Goal: Task Accomplishment & Management: Use online tool/utility

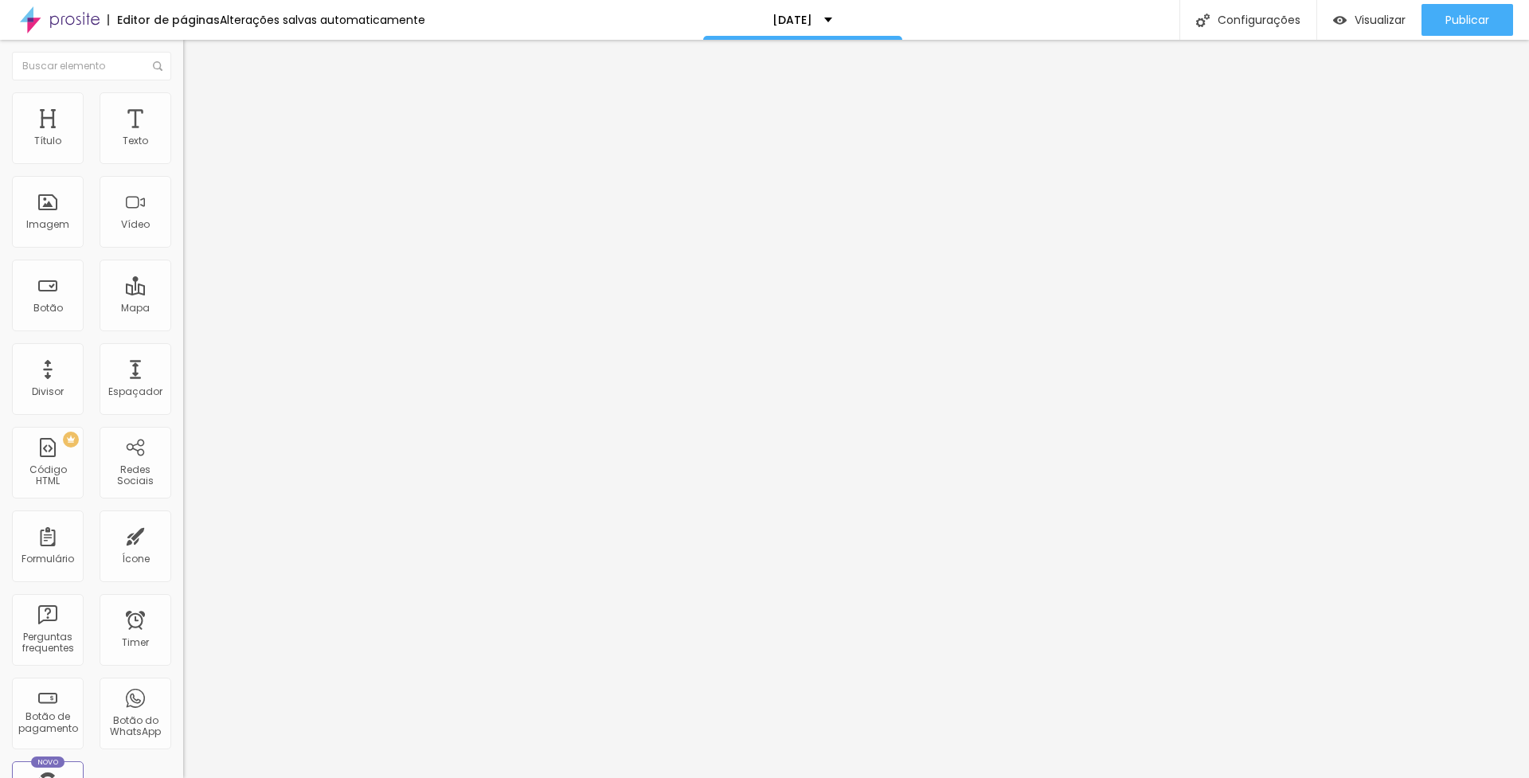
click at [198, 110] on span "Avançado" at bounding box center [224, 103] width 53 height 14
click at [198, 94] on span "Estilo" at bounding box center [210, 87] width 25 height 14
click at [198, 110] on span "Avançado" at bounding box center [224, 103] width 53 height 14
click at [195, 58] on img "button" at bounding box center [201, 58] width 13 height 13
click at [183, 65] on button "Editar Título" at bounding box center [274, 58] width 183 height 37
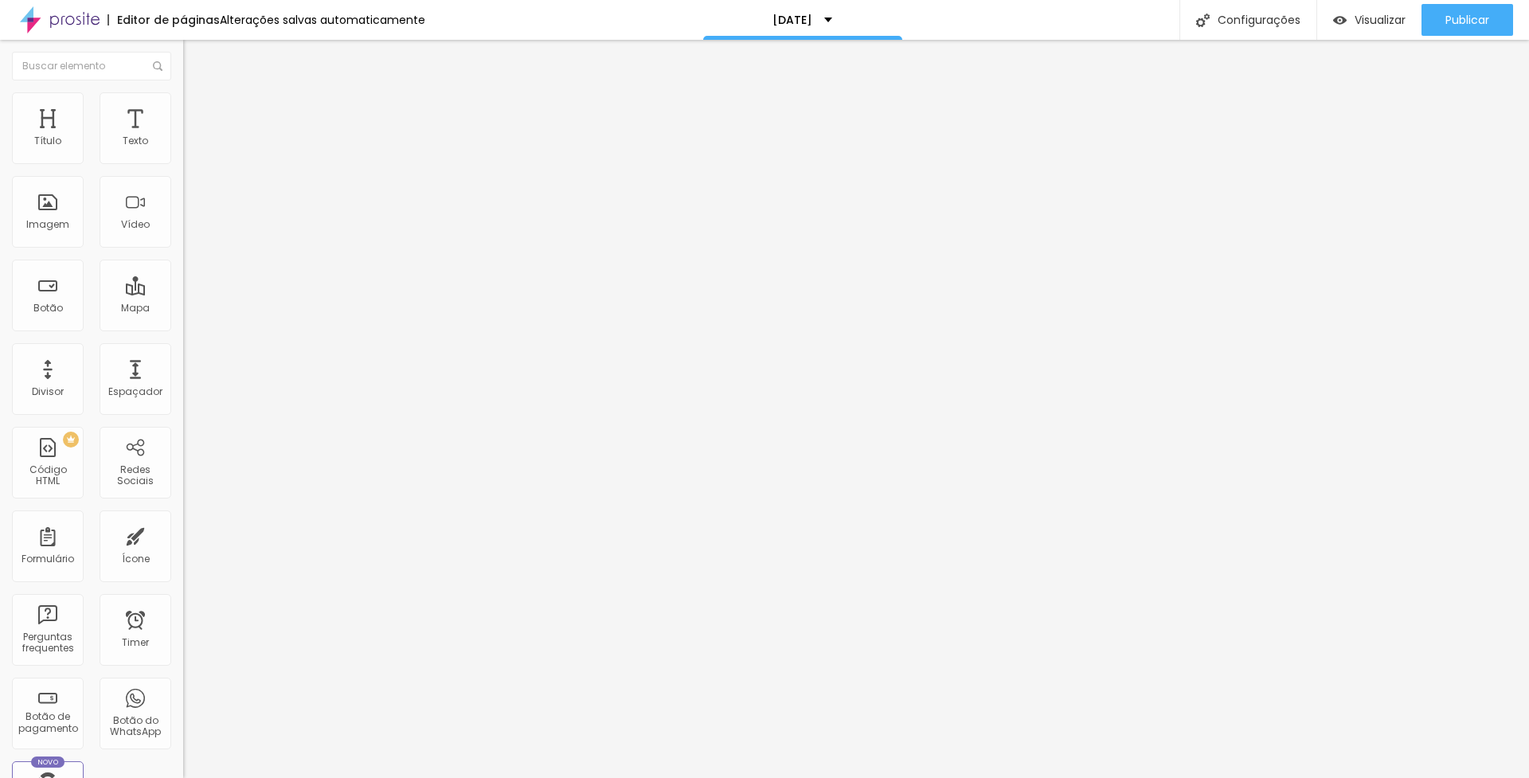
click at [195, 55] on img "button" at bounding box center [201, 58] width 13 height 13
click at [198, 110] on span "Avançado" at bounding box center [224, 103] width 53 height 14
click at [198, 94] on span "Estilo" at bounding box center [210, 87] width 25 height 14
type input "25"
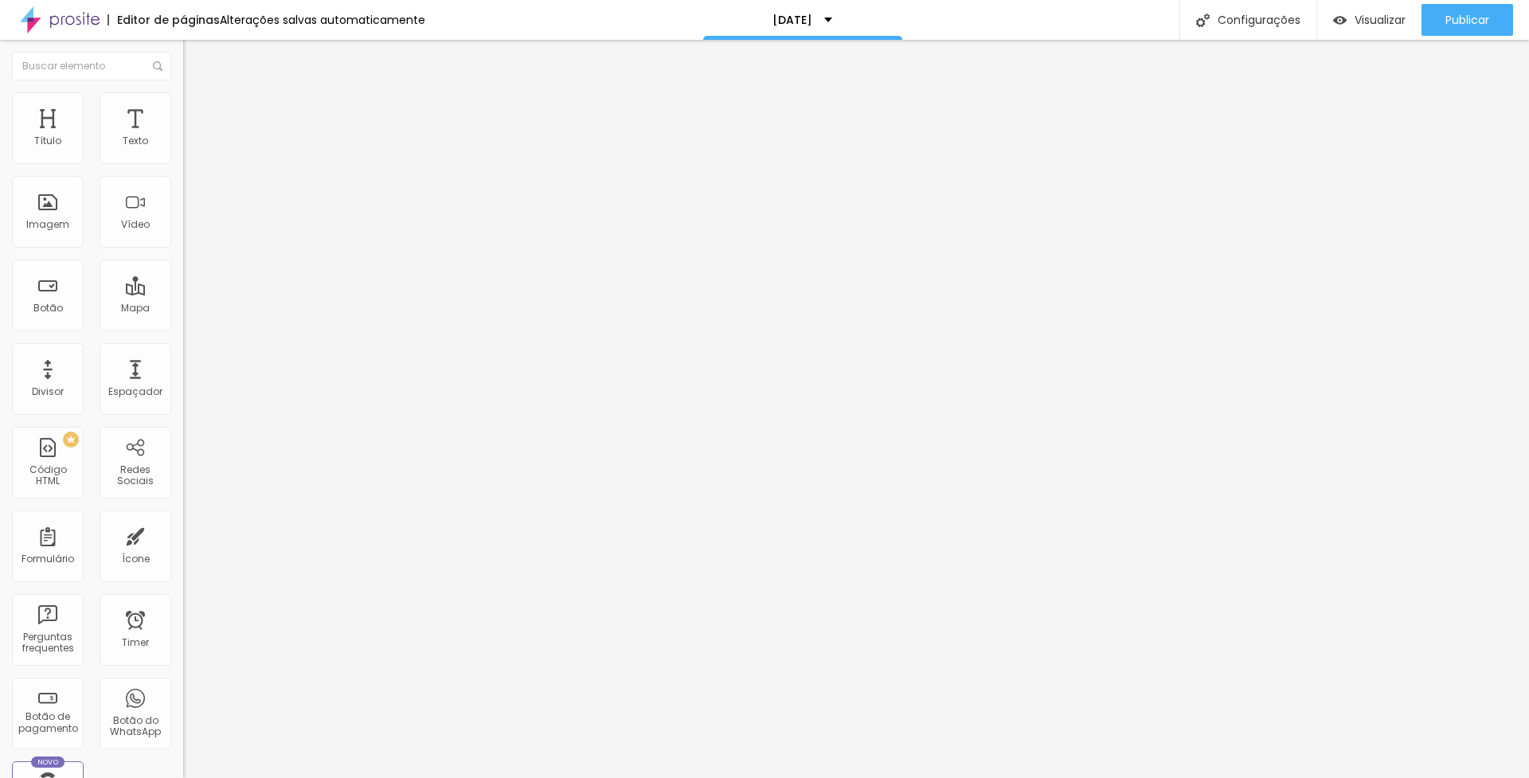
type input "24"
type input "23"
drag, startPoint x: 108, startPoint y: 157, endPoint x: 97, endPoint y: 157, distance: 11.2
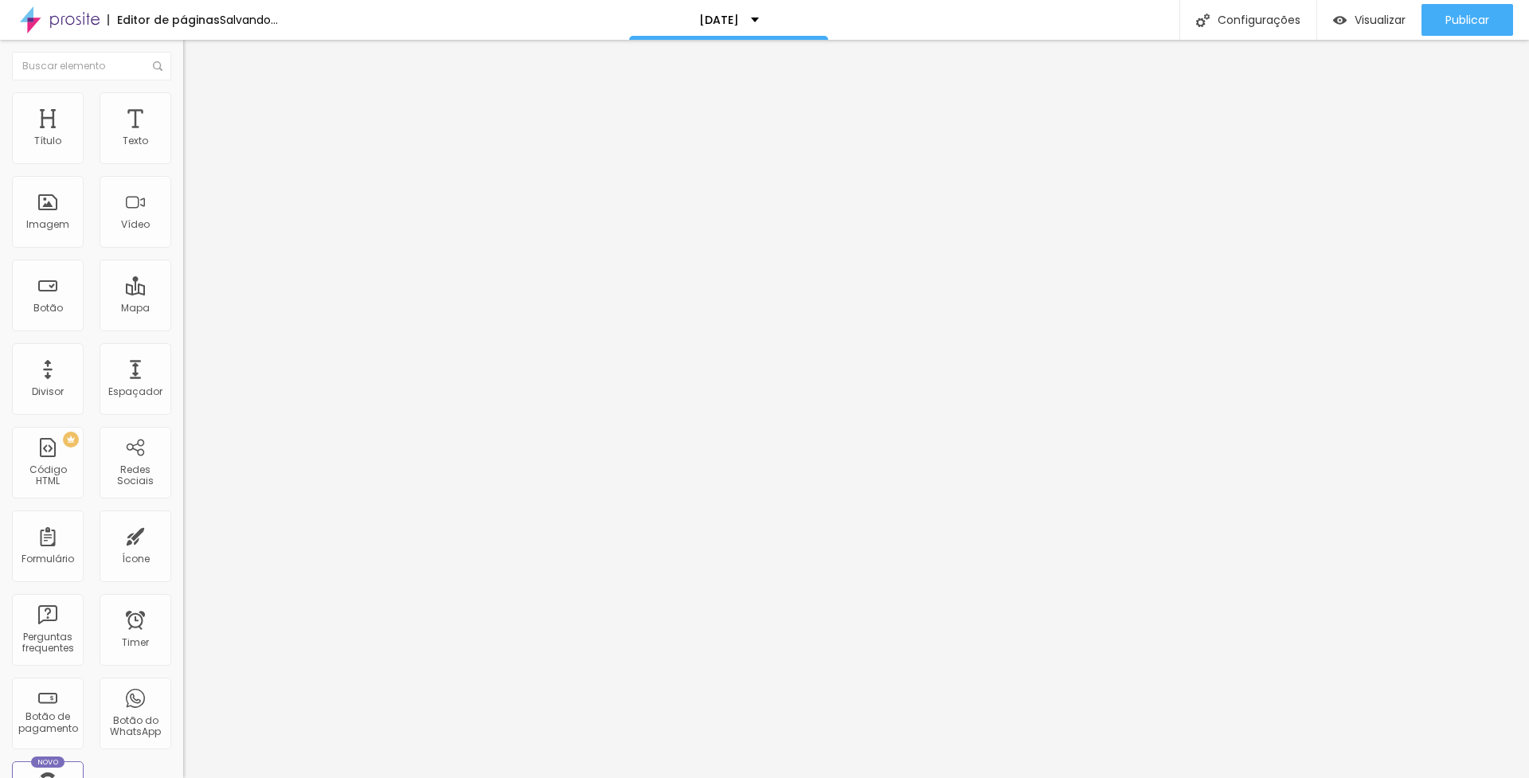
type input "23"
click at [183, 293] on input "range" at bounding box center [234, 299] width 103 height 13
click at [183, 519] on input "range" at bounding box center [234, 525] width 103 height 13
type input "1"
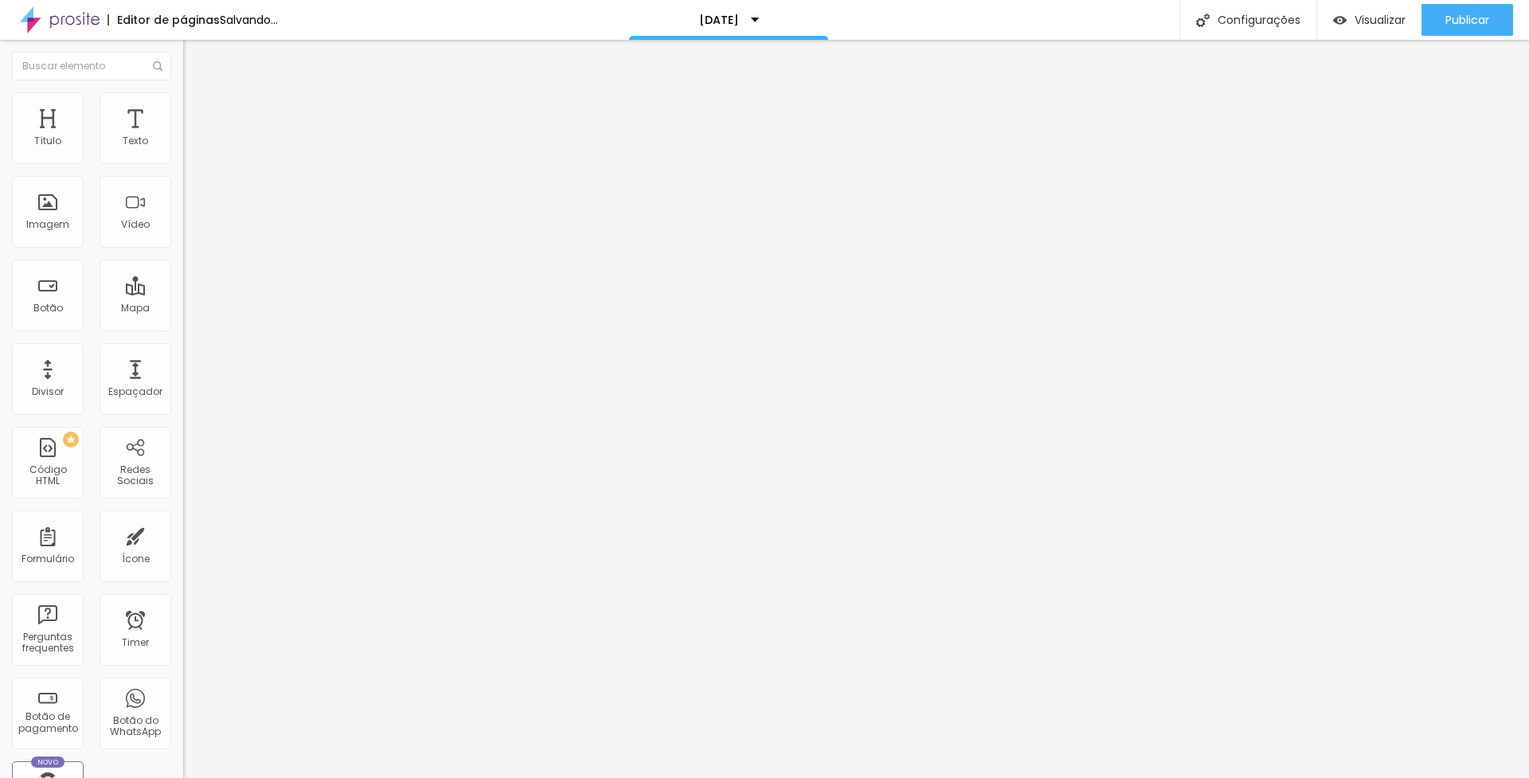
type input "2"
type input "7"
type input "13"
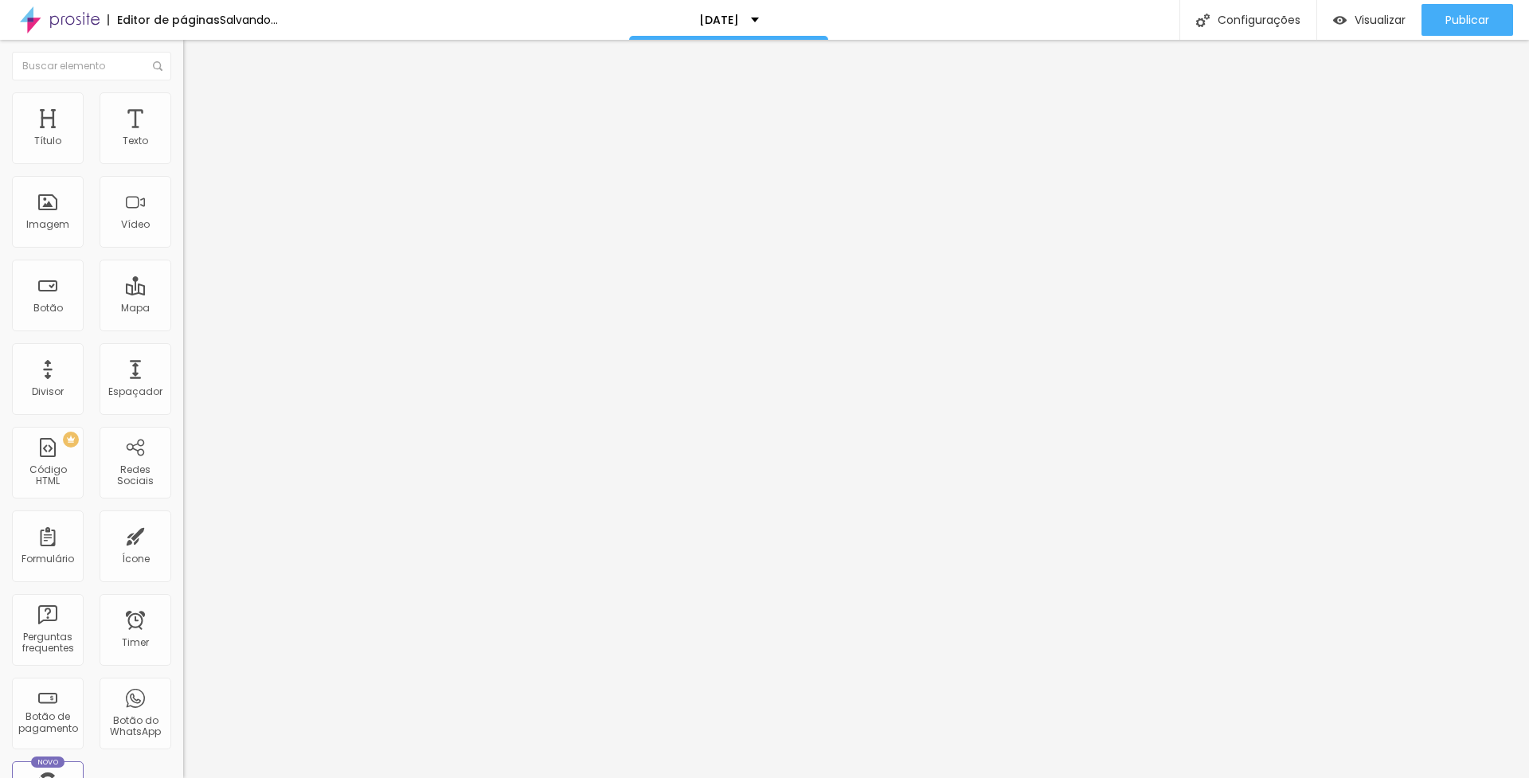
type input "13"
type input "17"
type input "18"
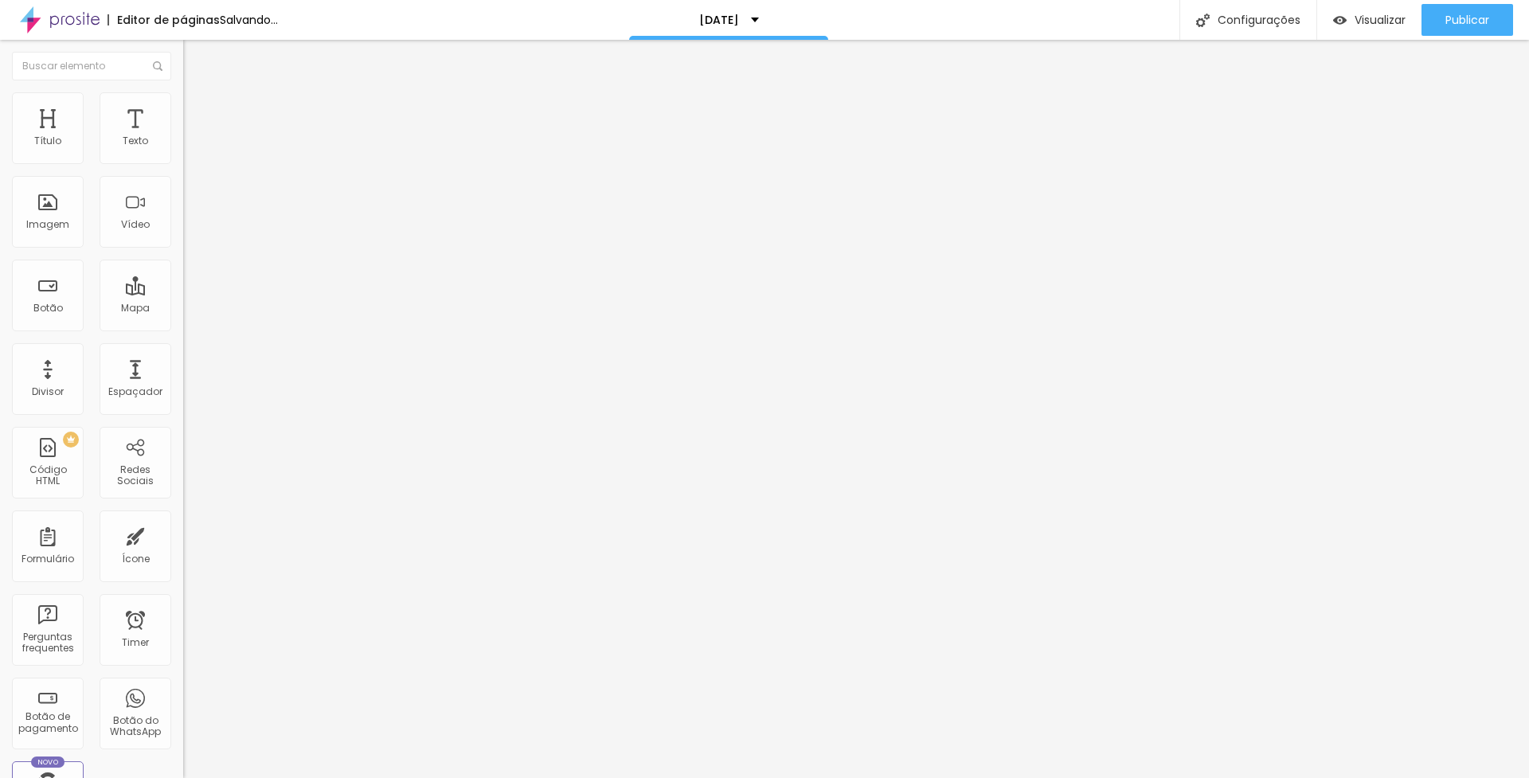
type input "19"
type input "20"
type input "19"
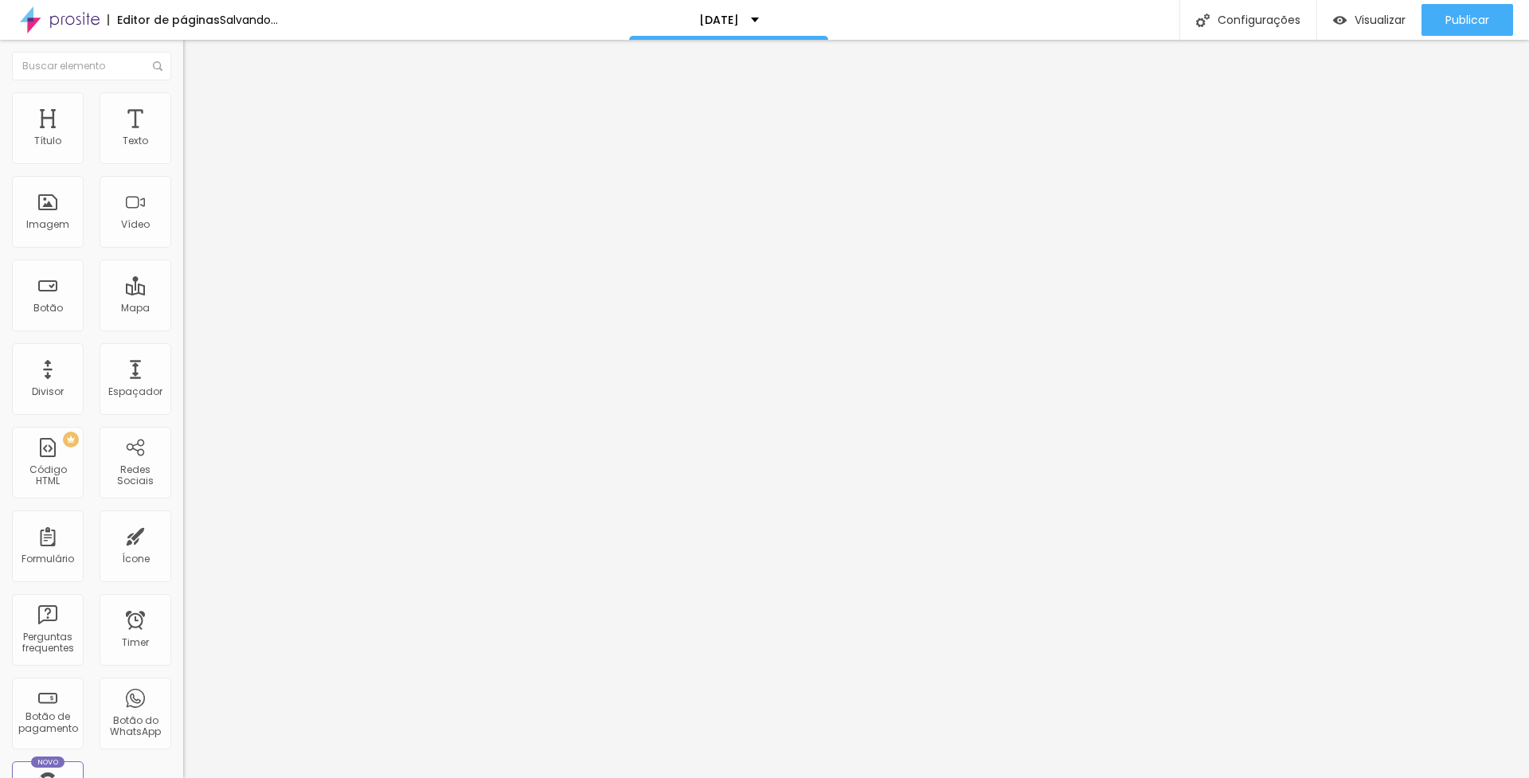
type input "19"
type input "18"
type input "16"
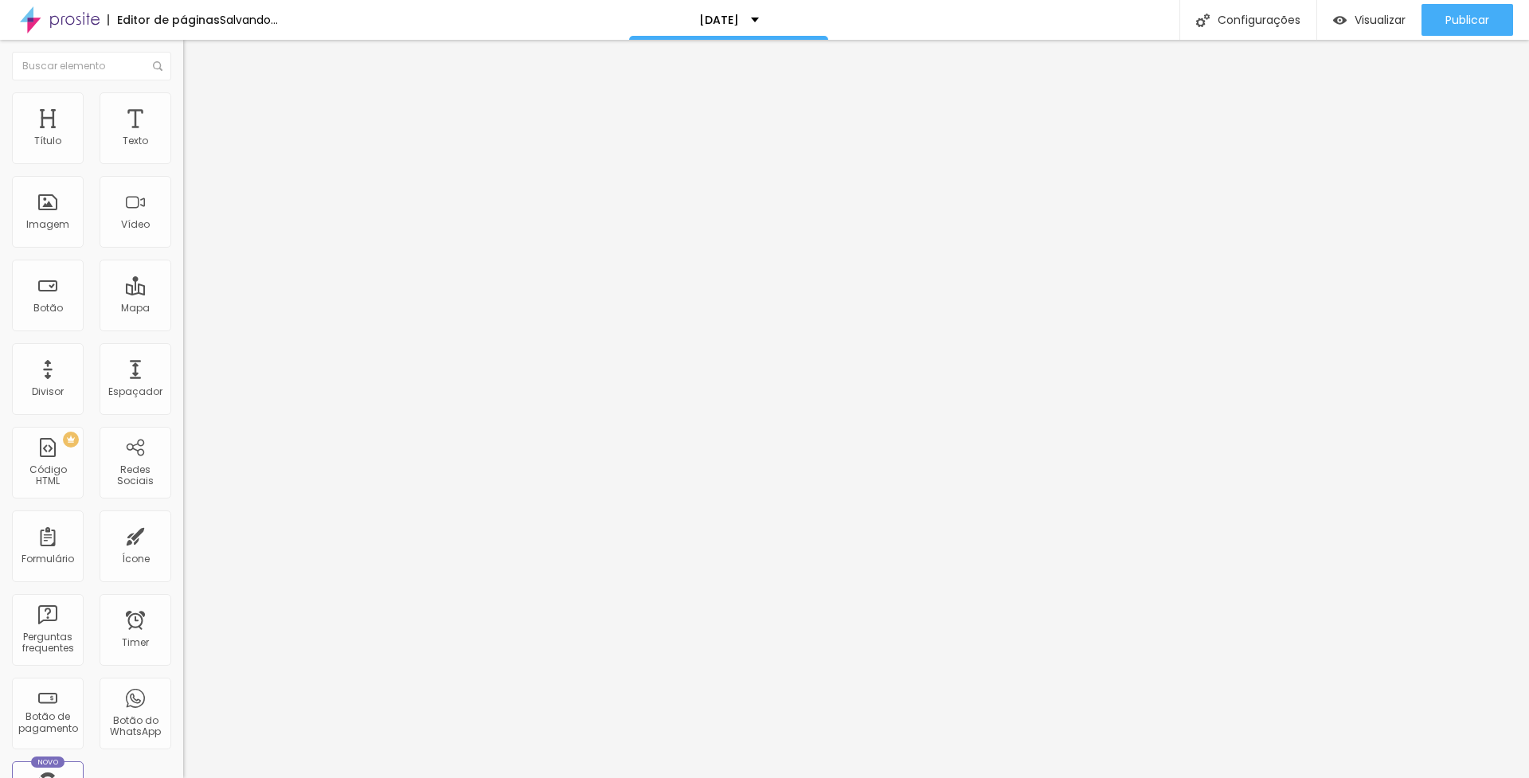
type input "12"
type input "0"
drag, startPoint x: 37, startPoint y: 263, endPoint x: 0, endPoint y: 271, distance: 38.3
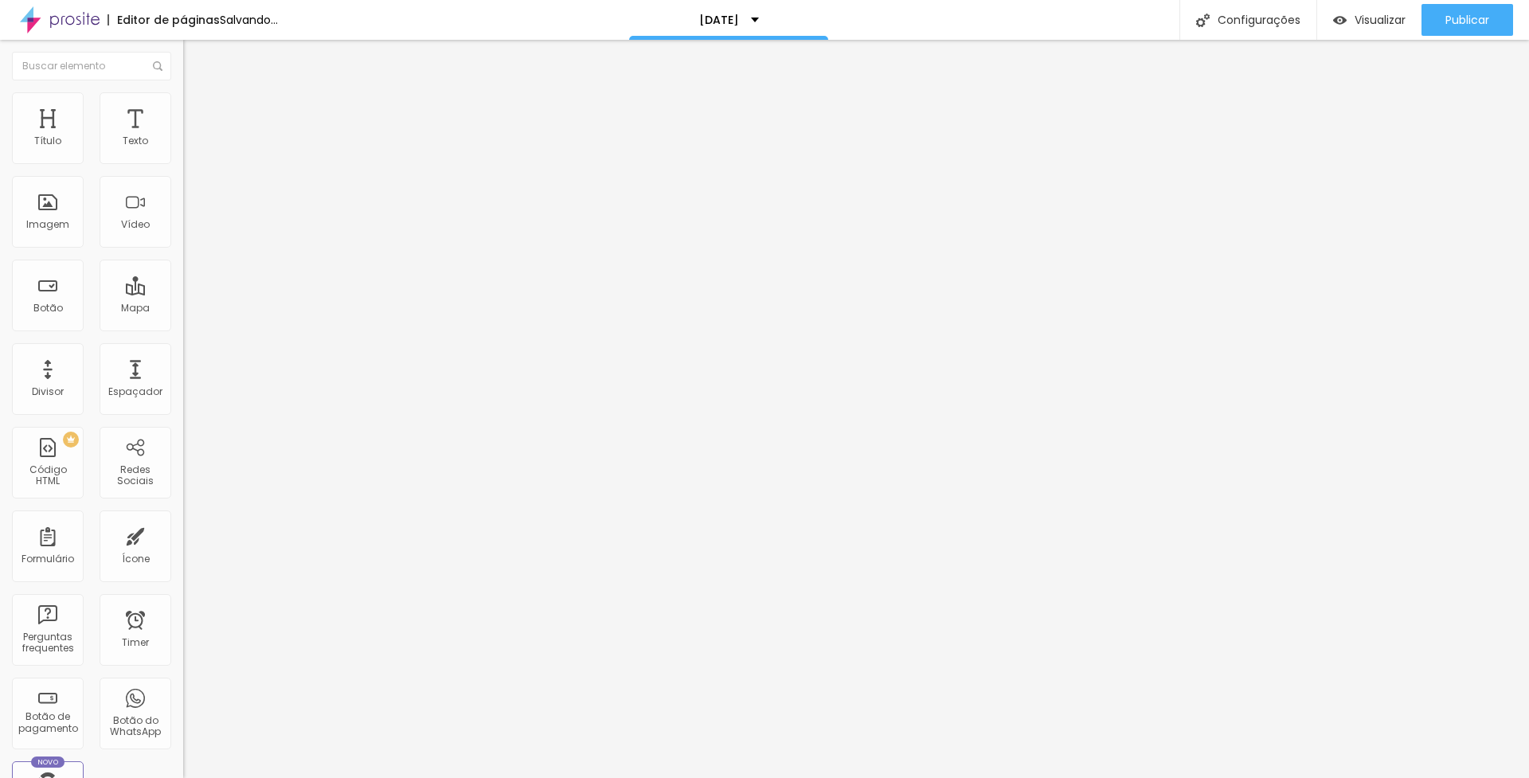
click at [183, 271] on div "23 Tamanho do texto 0 Espaço entre letras 1.3 Altura da linha 0 Espaço entre pa…" at bounding box center [274, 559] width 183 height 902
type input "1.2"
type input "1"
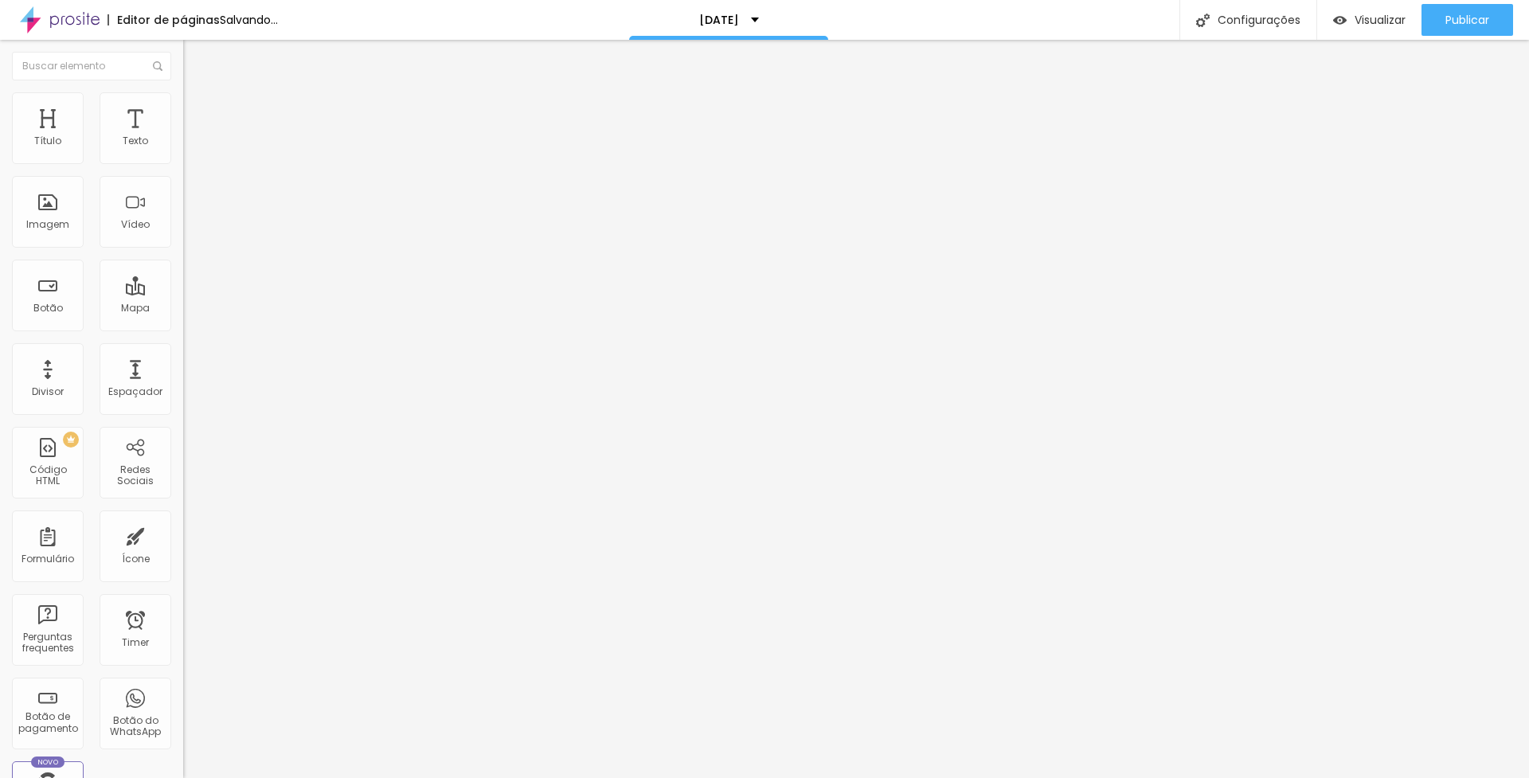
type input "0.9"
type input "0.6"
type input "0.5"
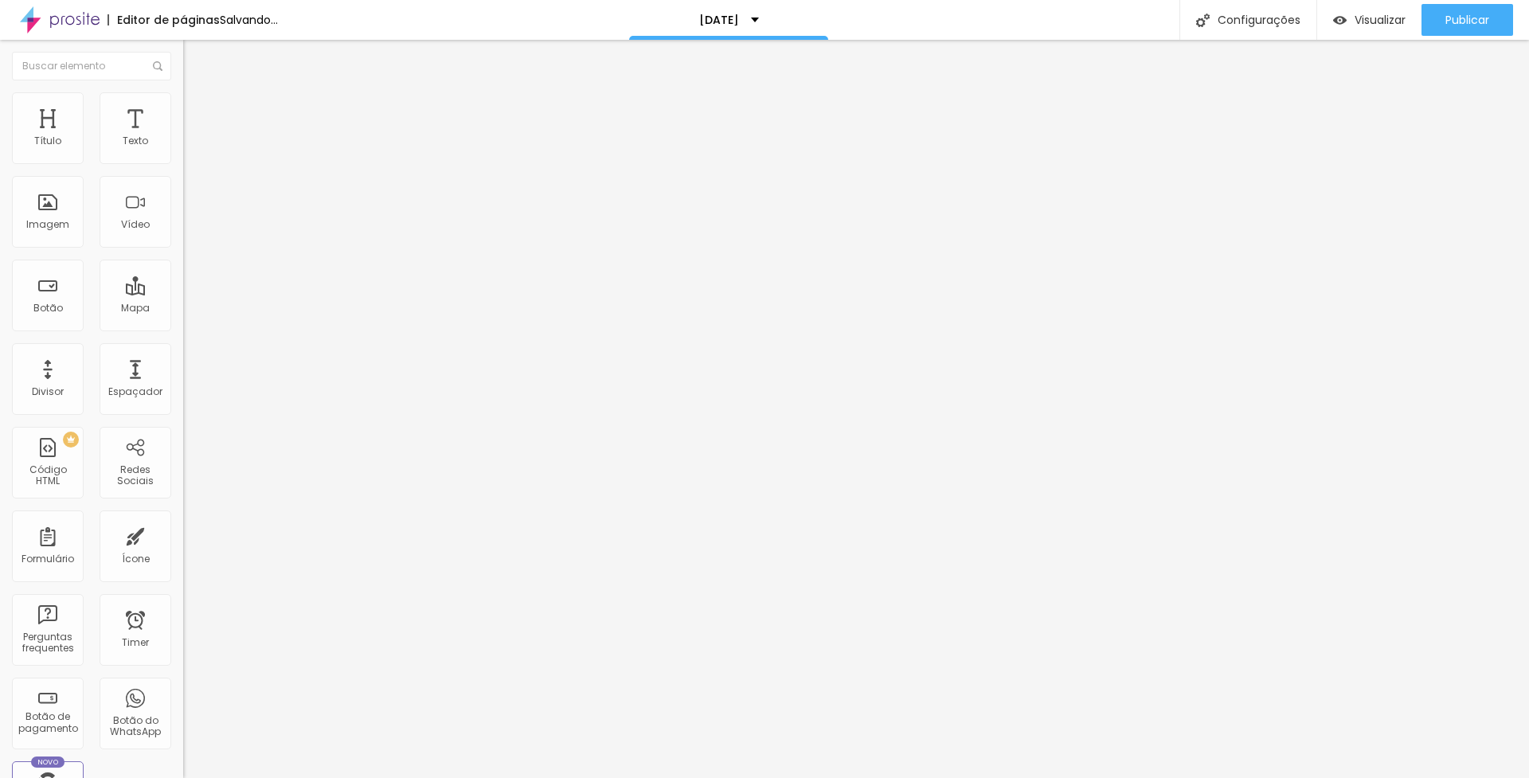
type input "0.5"
drag, startPoint x: 87, startPoint y: 229, endPoint x: 13, endPoint y: 233, distance: 74.2
click at [183, 559] on div "0.5 Altura da linha" at bounding box center [274, 671] width 183 height 225
type input "0.9"
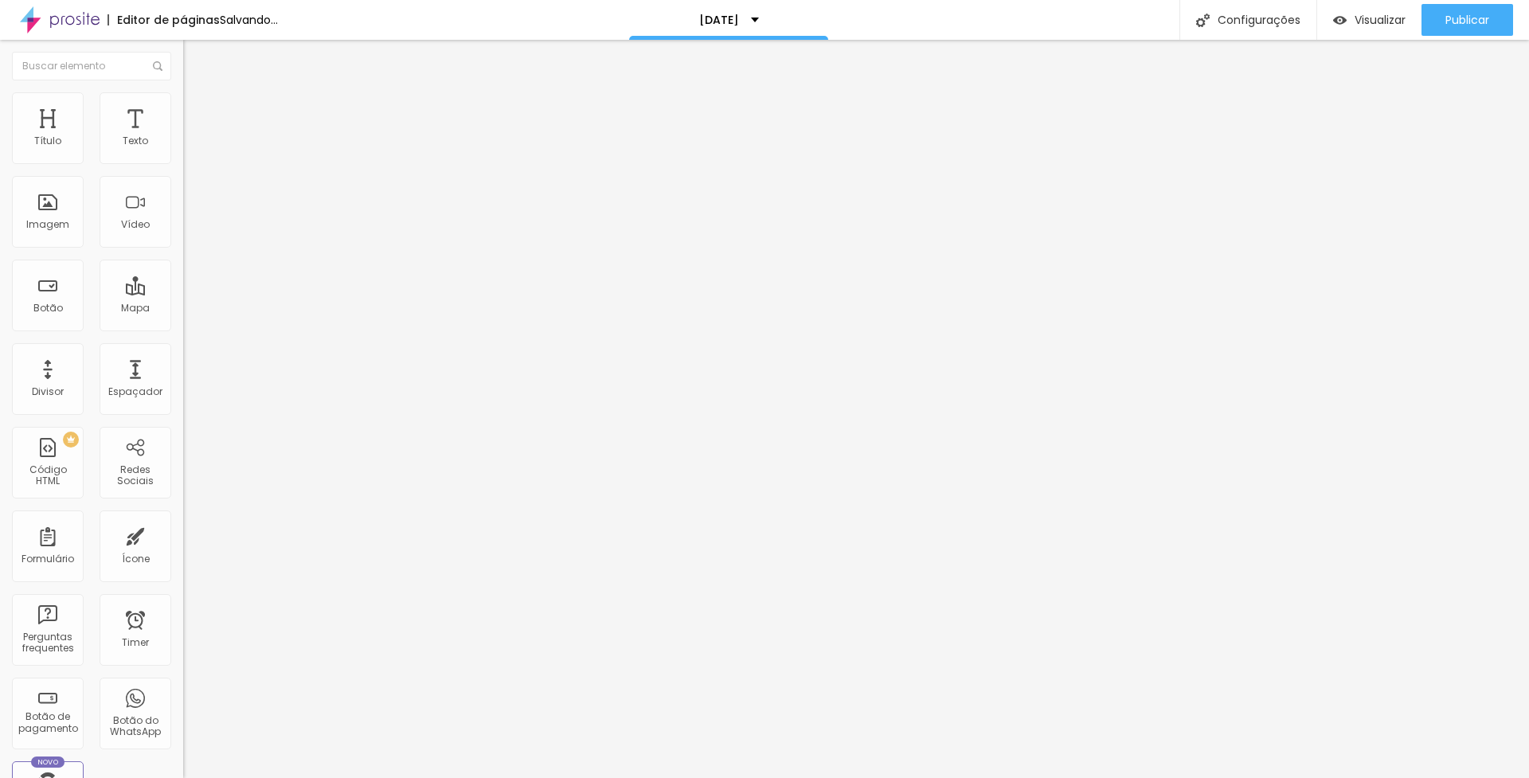
click at [183, 744] on input "range" at bounding box center [234, 750] width 103 height 13
type input "1.2"
click at [183, 744] on input "range" at bounding box center [234, 750] width 103 height 13
type input "1.1"
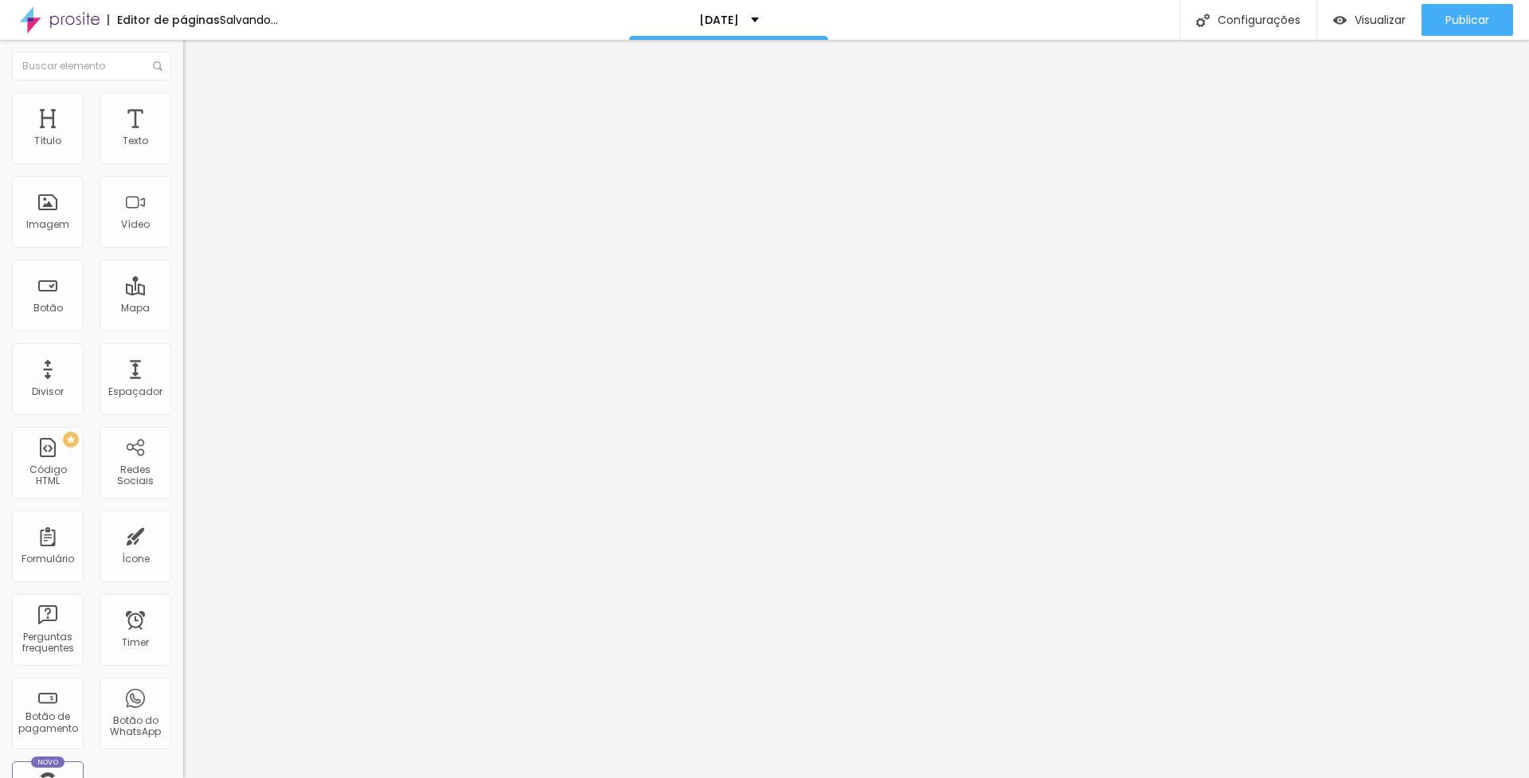
type input "1.1"
drag, startPoint x: 83, startPoint y: 229, endPoint x: 75, endPoint y: 231, distance: 8.3
type input "1.1"
click at [183, 744] on input "range" at bounding box center [234, 750] width 103 height 13
click at [198, 110] on span "Avançado" at bounding box center [224, 103] width 53 height 14
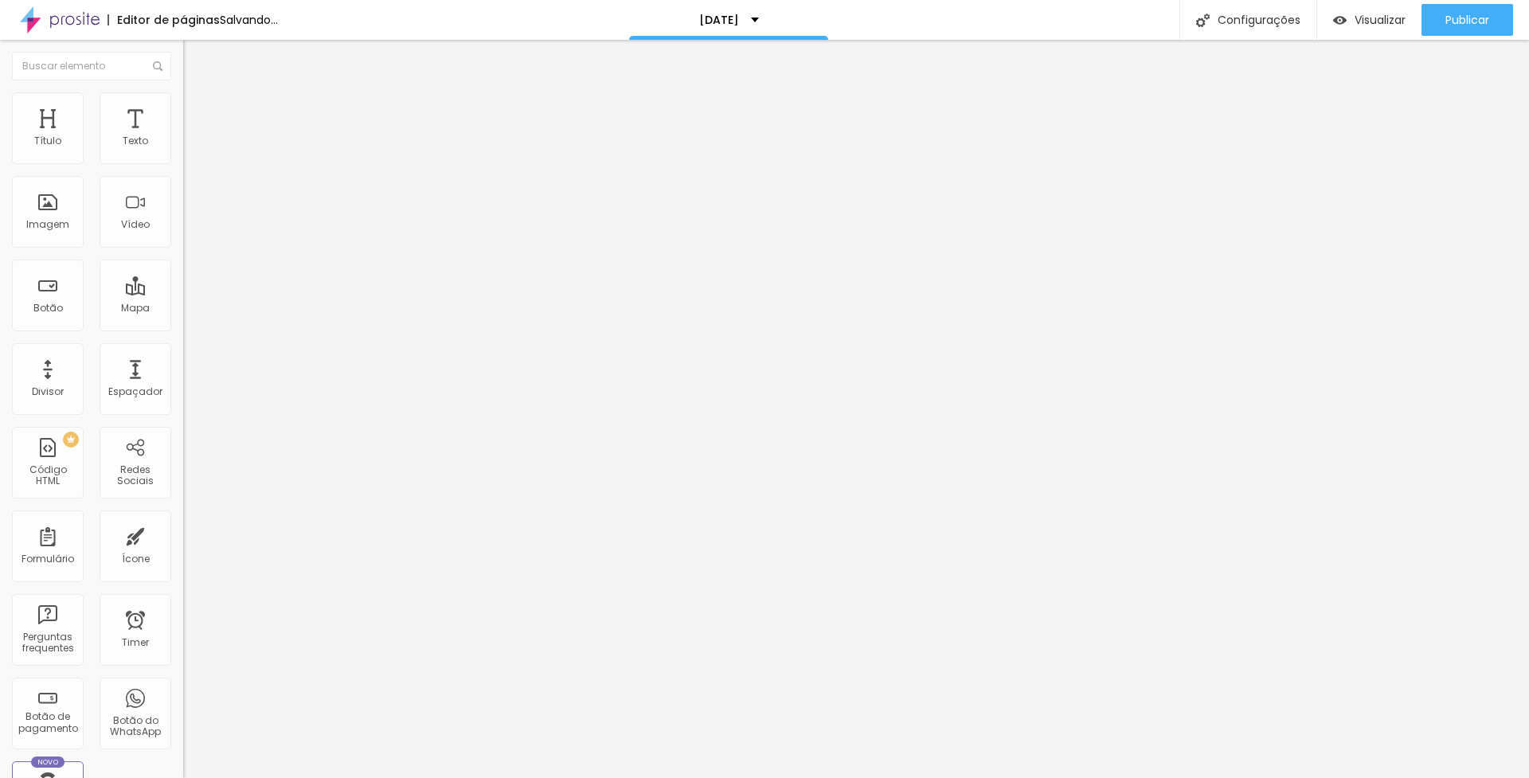
click at [195, 56] on img "button" at bounding box center [201, 58] width 13 height 13
click at [183, 92] on li "Estilo" at bounding box center [274, 84] width 183 height 16
type input "22"
type input "21"
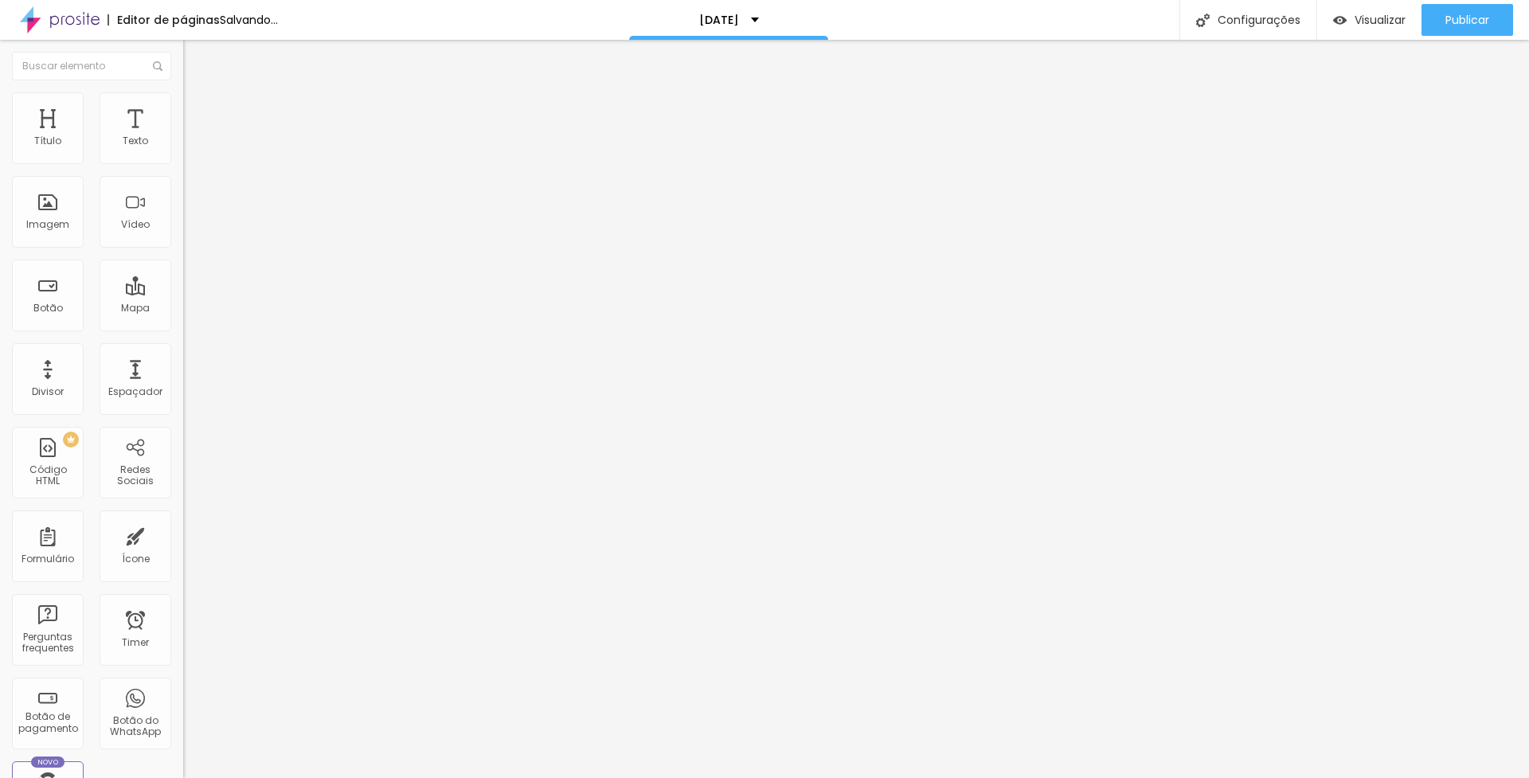
type input "21"
type input "20"
type input "19"
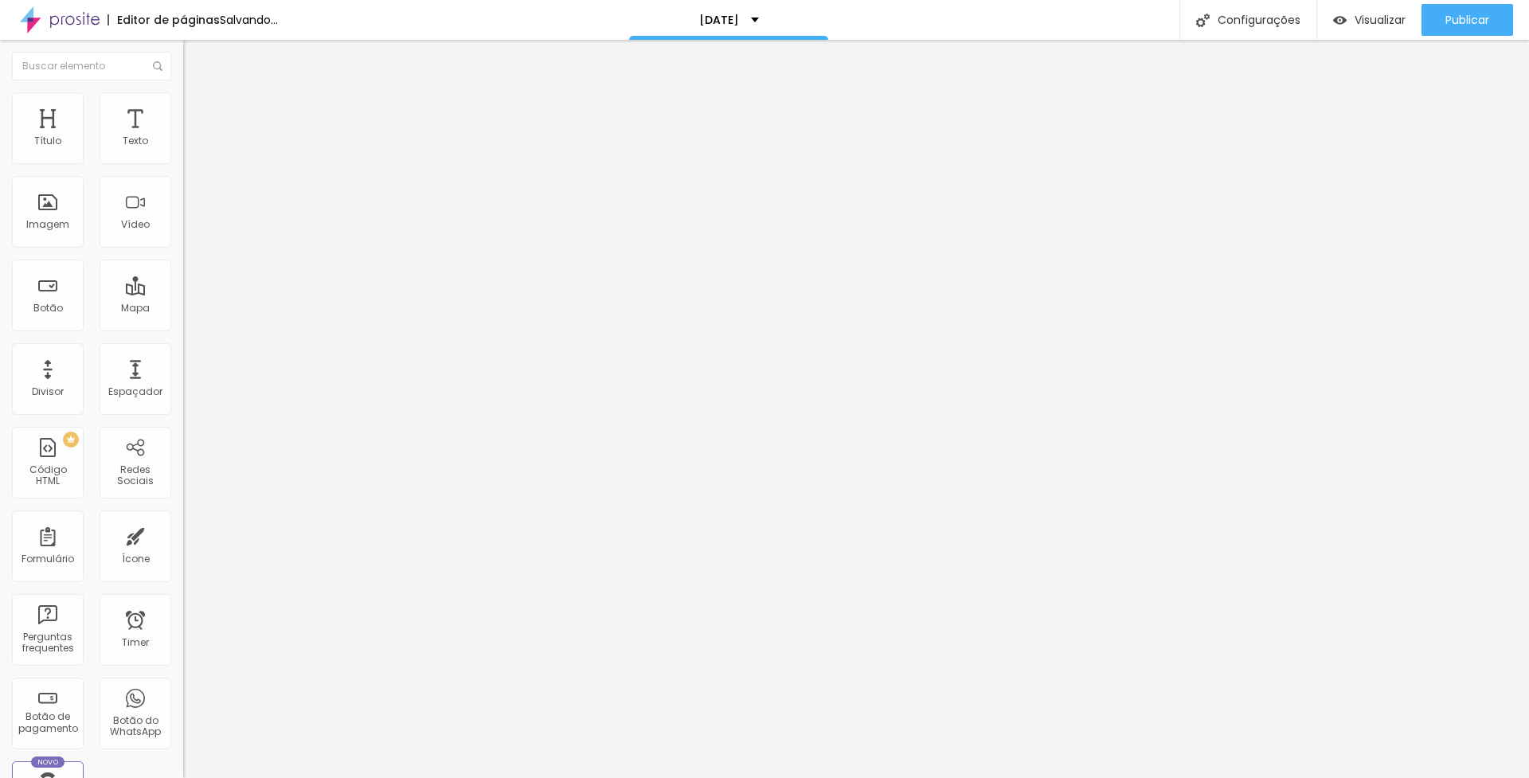
type input "18"
type input "17"
type input "16"
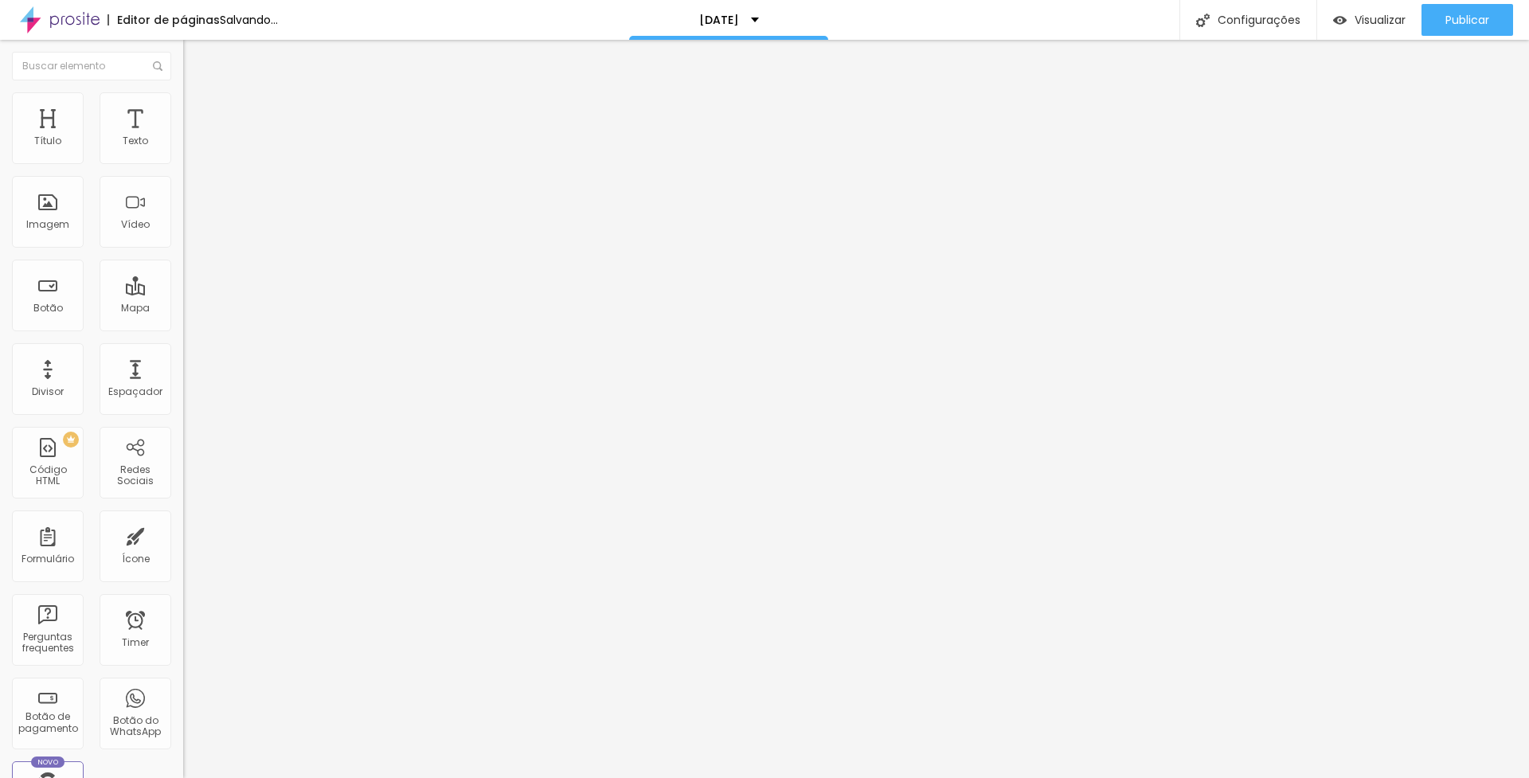
type input "16"
type input "17"
type input "16"
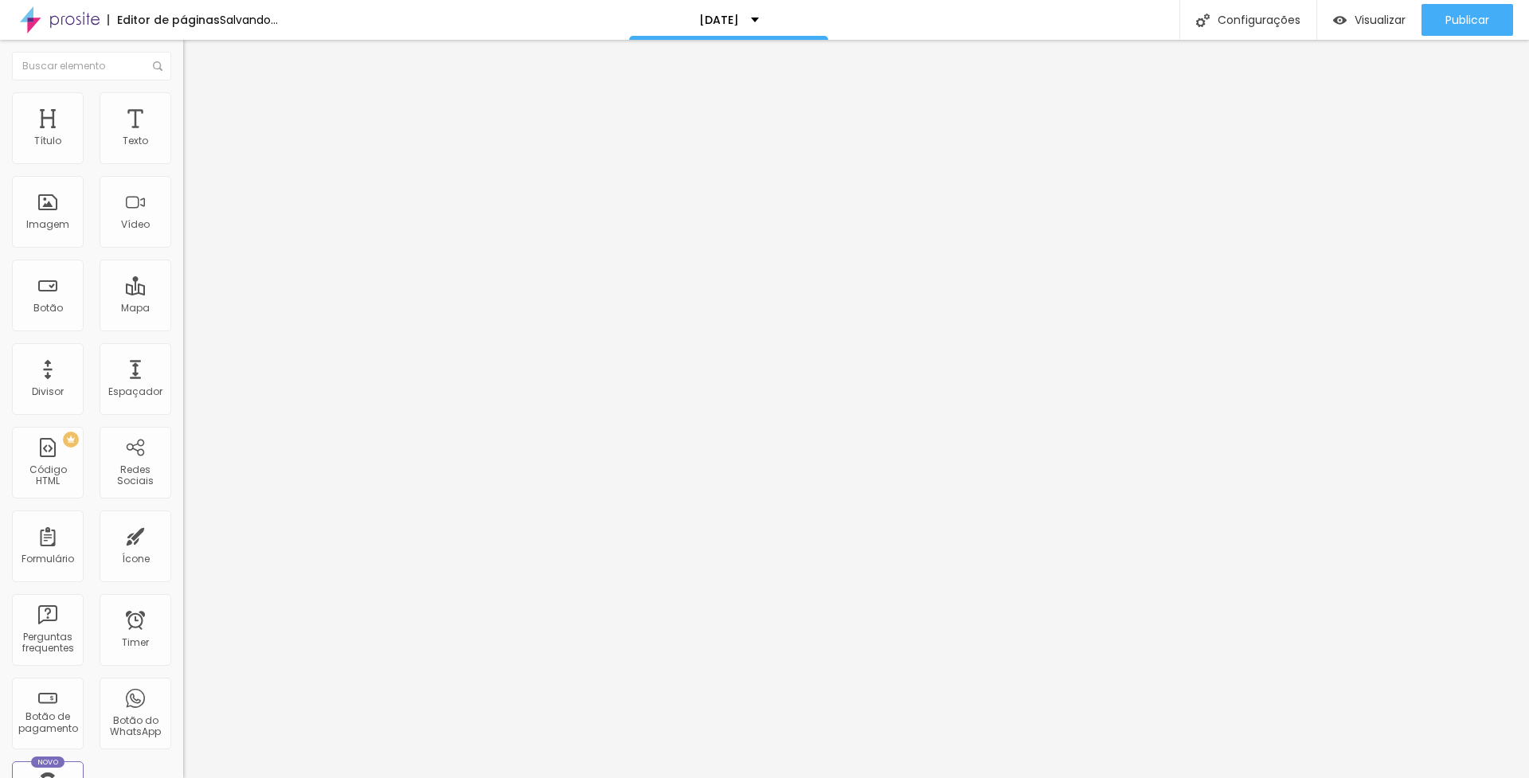
type input "17"
type input "18"
type input "19"
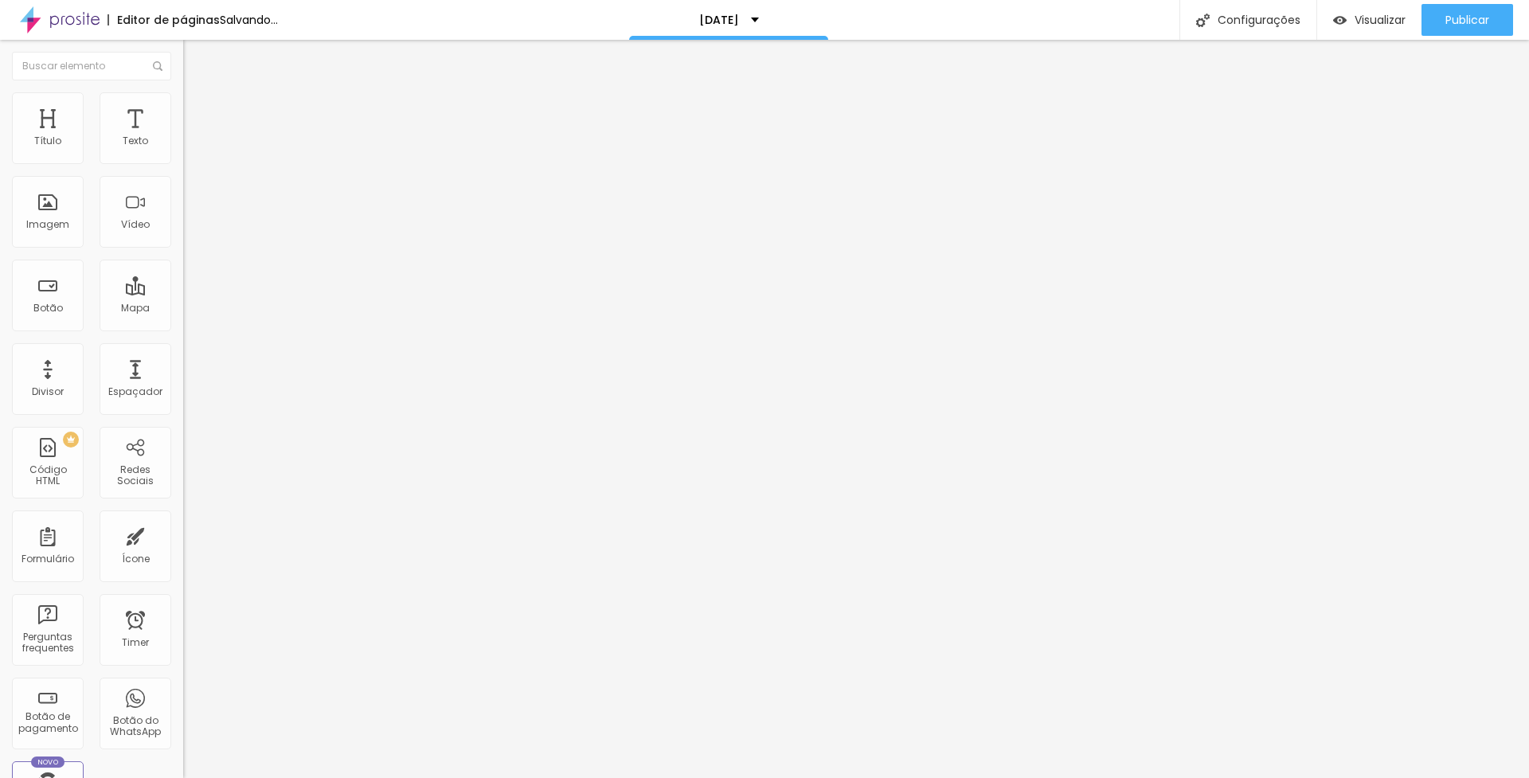
type input "19"
type input "20"
type input "21"
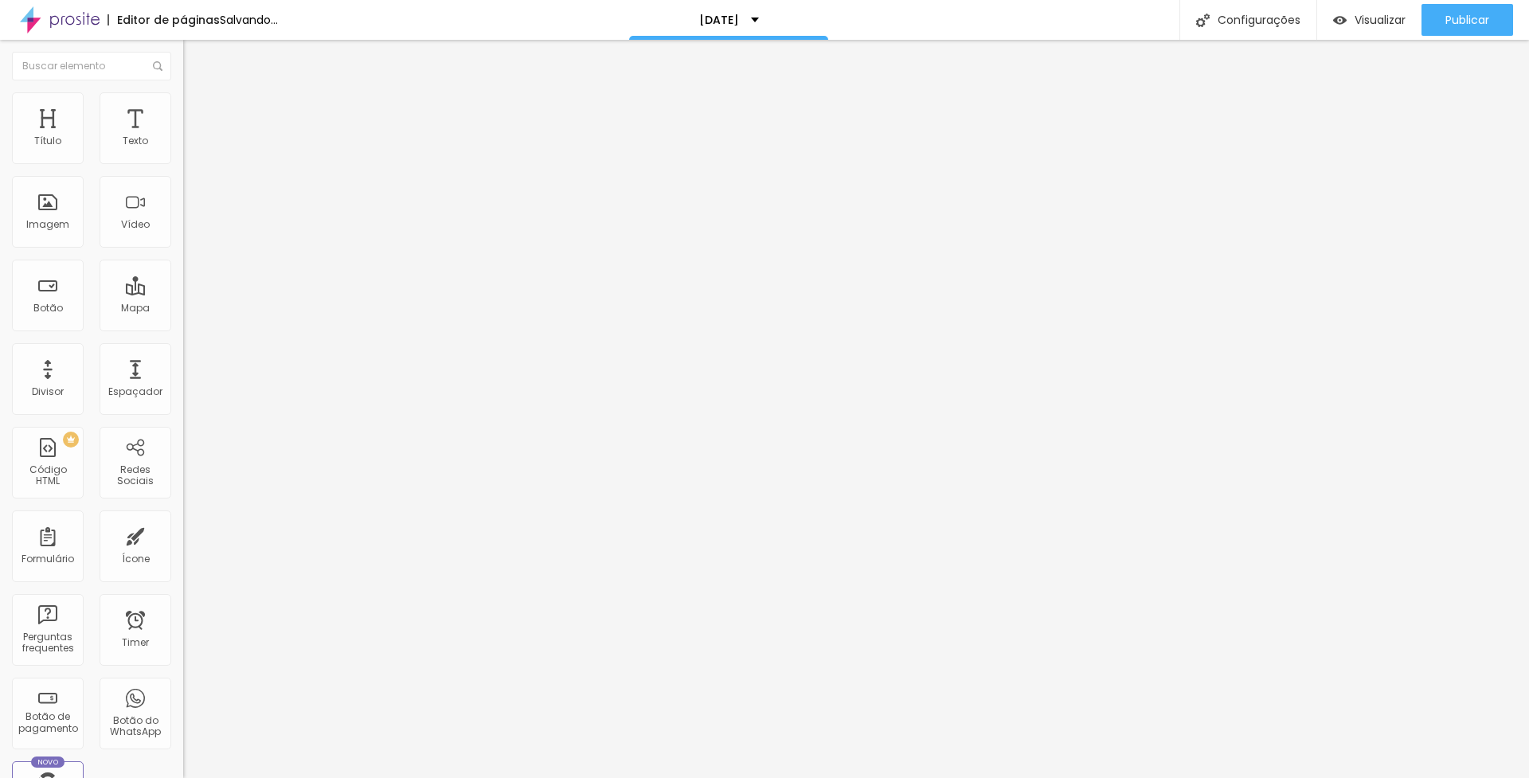
type input "20"
type input "19"
drag, startPoint x: 97, startPoint y: 158, endPoint x: 84, endPoint y: 165, distance: 15.3
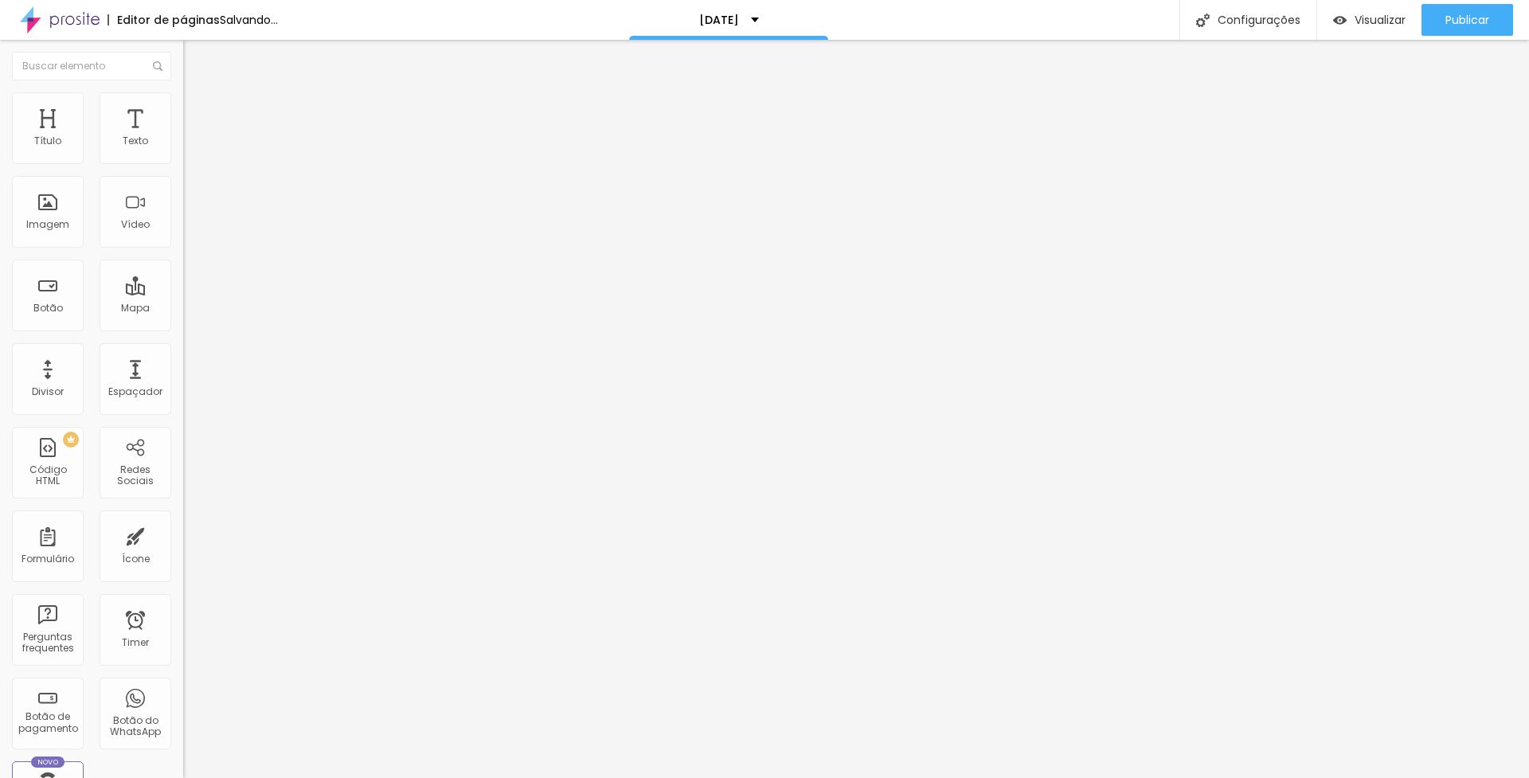
type input "19"
click at [183, 293] on div at bounding box center [274, 300] width 183 height 14
click at [1485, 17] on span "Publicar" at bounding box center [1468, 20] width 44 height 13
click at [183, 137] on span "Trocar imagem" at bounding box center [226, 130] width 87 height 14
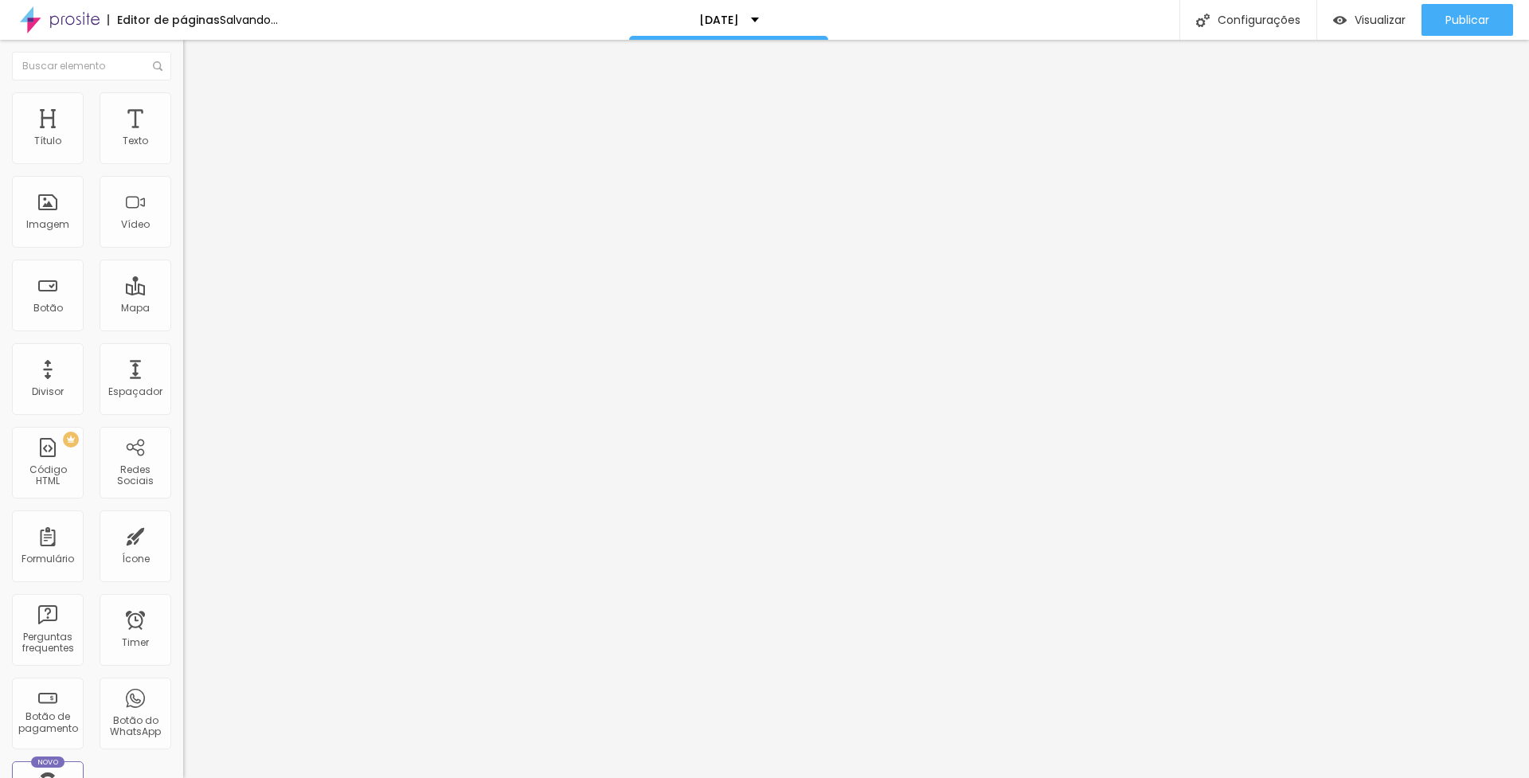
click at [183, 137] on span "Trocar imagem" at bounding box center [226, 130] width 87 height 14
click at [1437, 777] on div "Alboom Cloud" at bounding box center [764, 790] width 1529 height 24
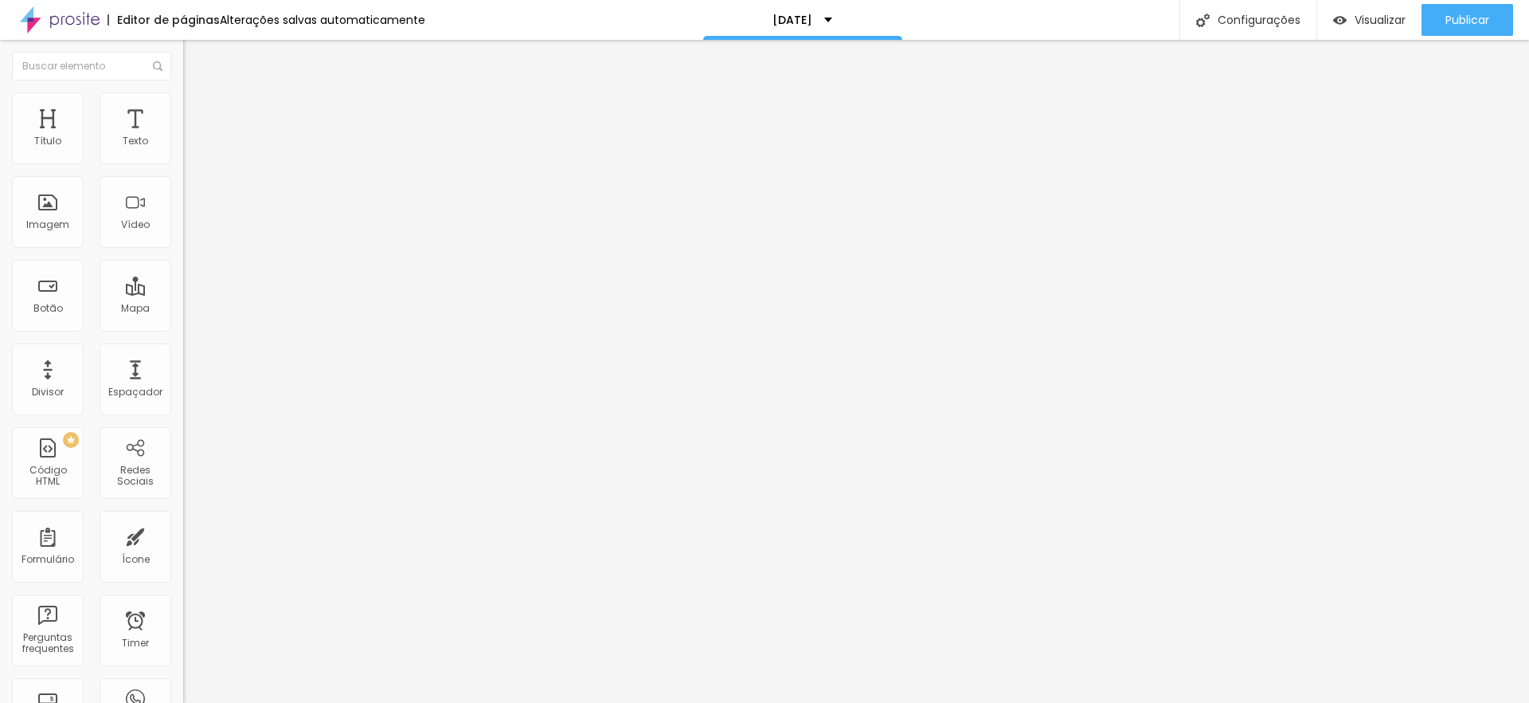
click at [183, 137] on span "Trocar imagem" at bounding box center [226, 130] width 87 height 14
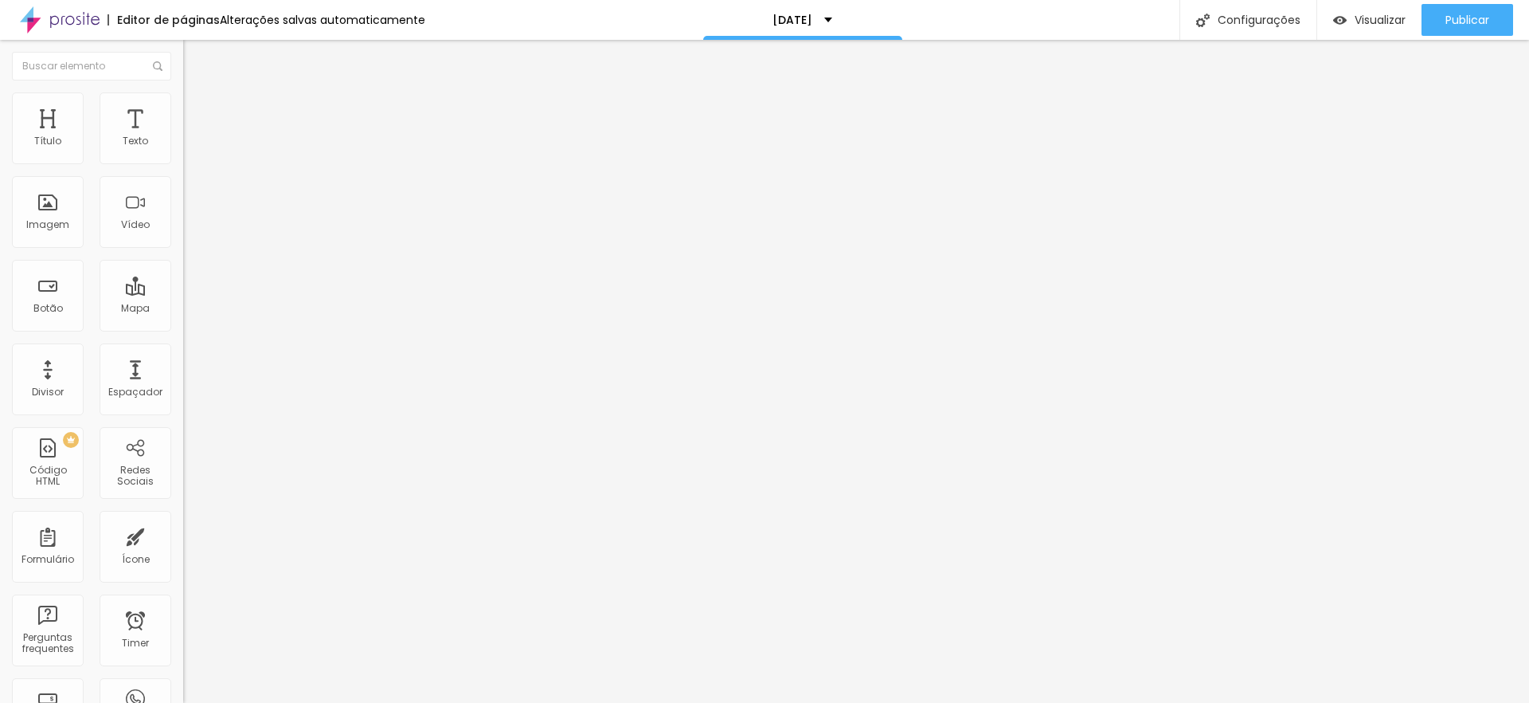
drag, startPoint x: 1268, startPoint y: 166, endPoint x: 1255, endPoint y: 169, distance: 13.1
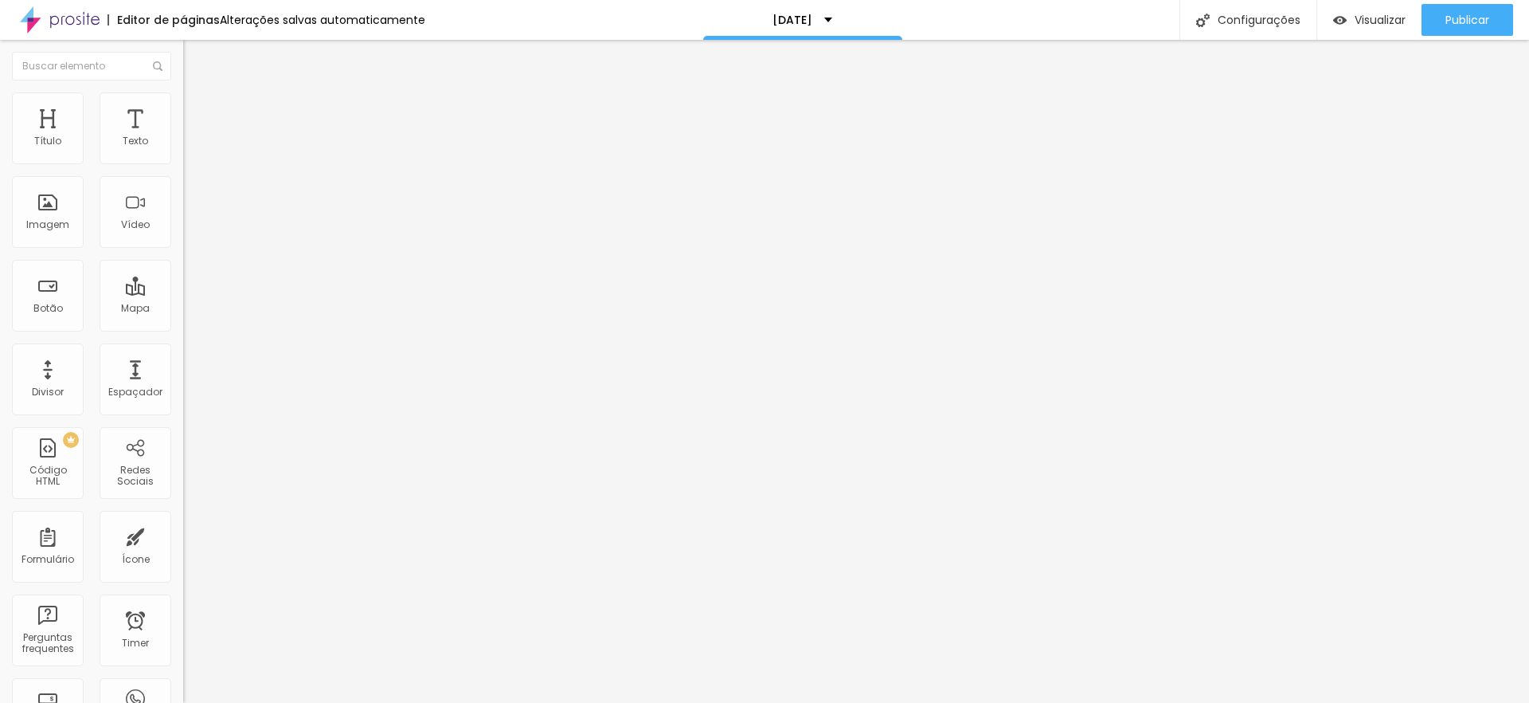
click at [198, 110] on span "Estilo" at bounding box center [210, 103] width 25 height 14
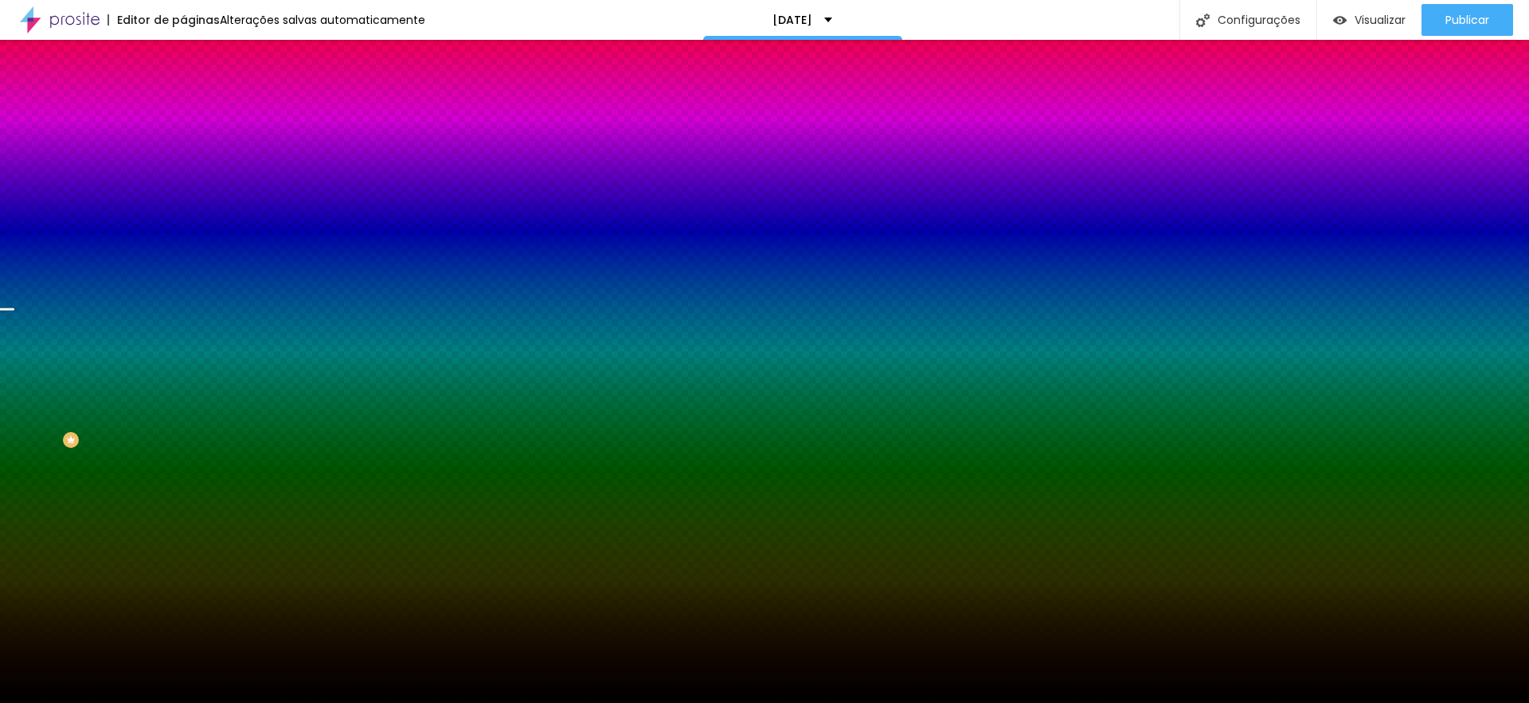
click at [183, 147] on span "Trocar imagem" at bounding box center [226, 140] width 87 height 14
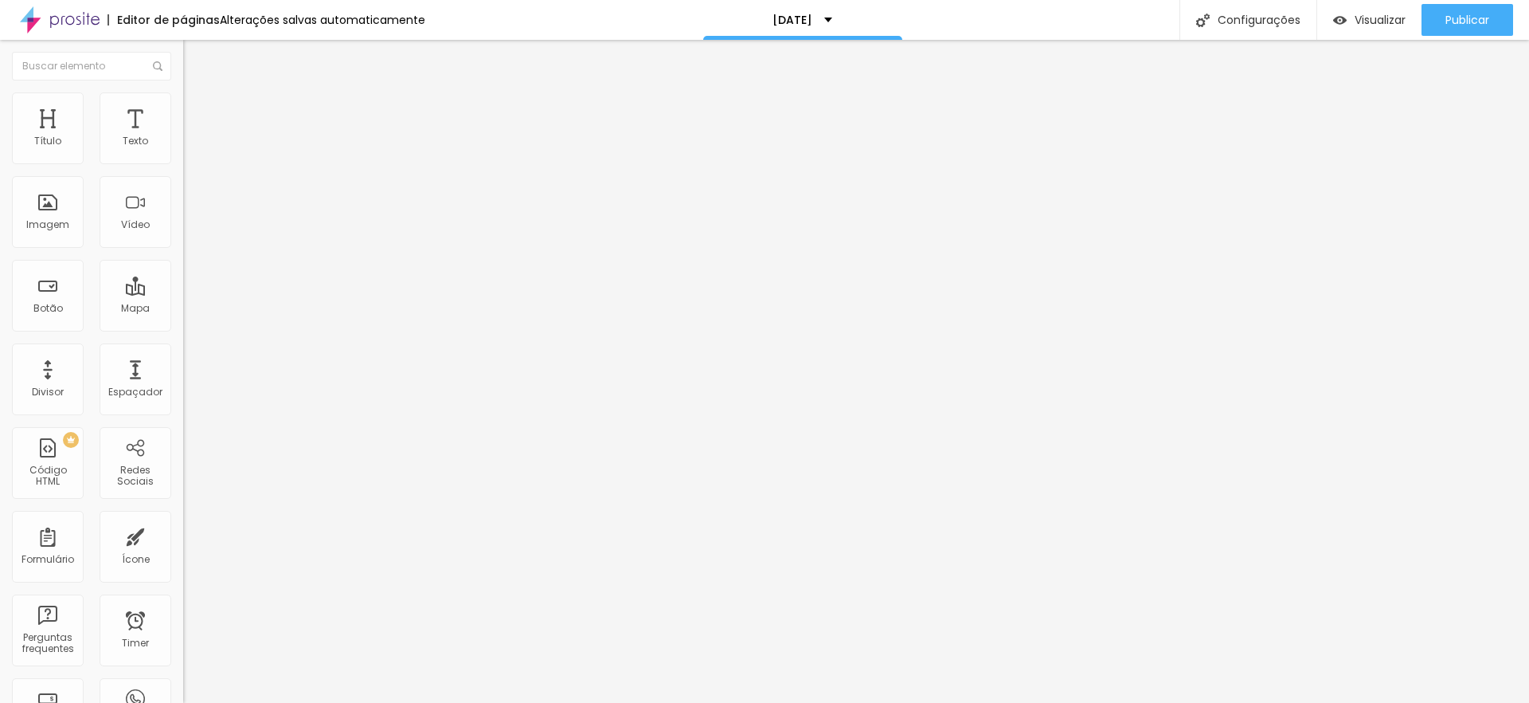
click at [183, 102] on li "Estilo" at bounding box center [274, 100] width 183 height 16
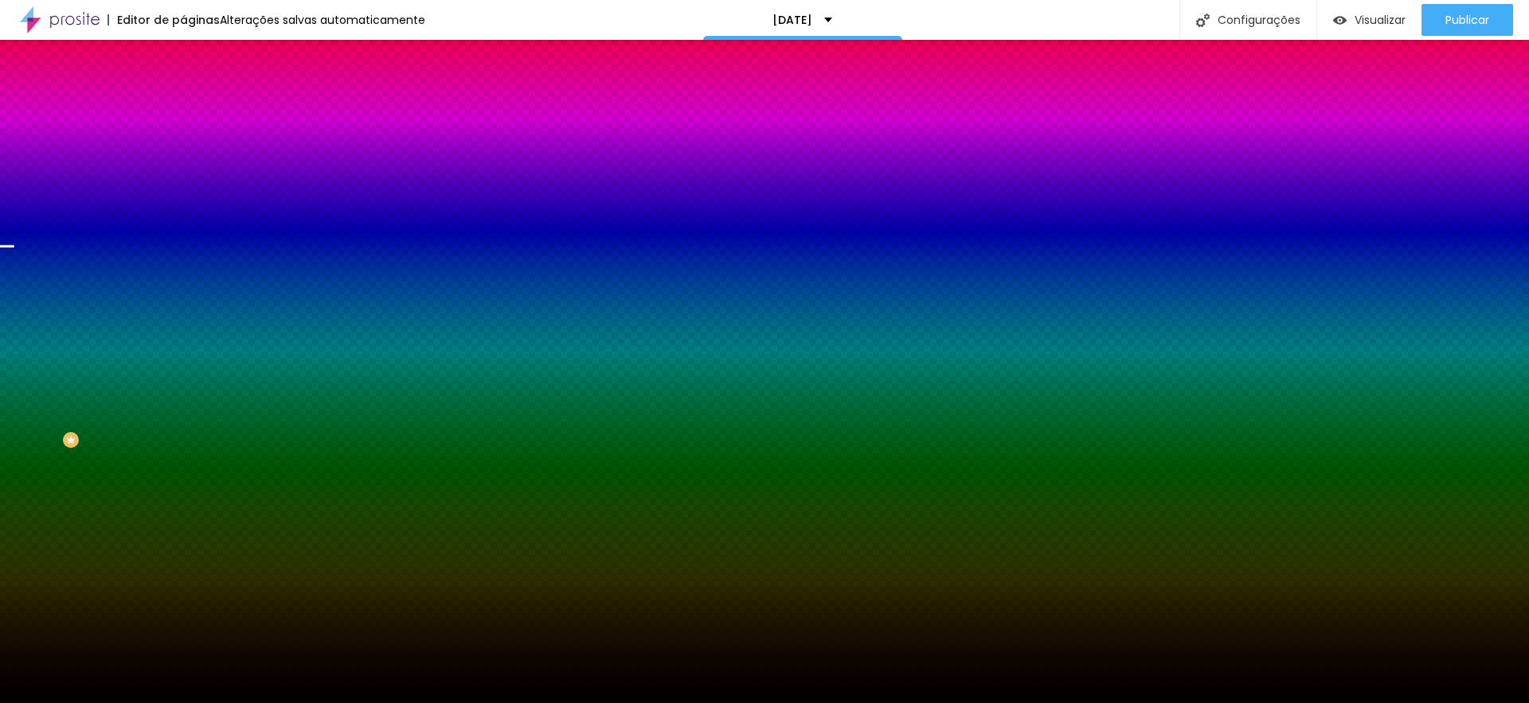
click at [183, 147] on span "Trocar imagem" at bounding box center [226, 140] width 87 height 14
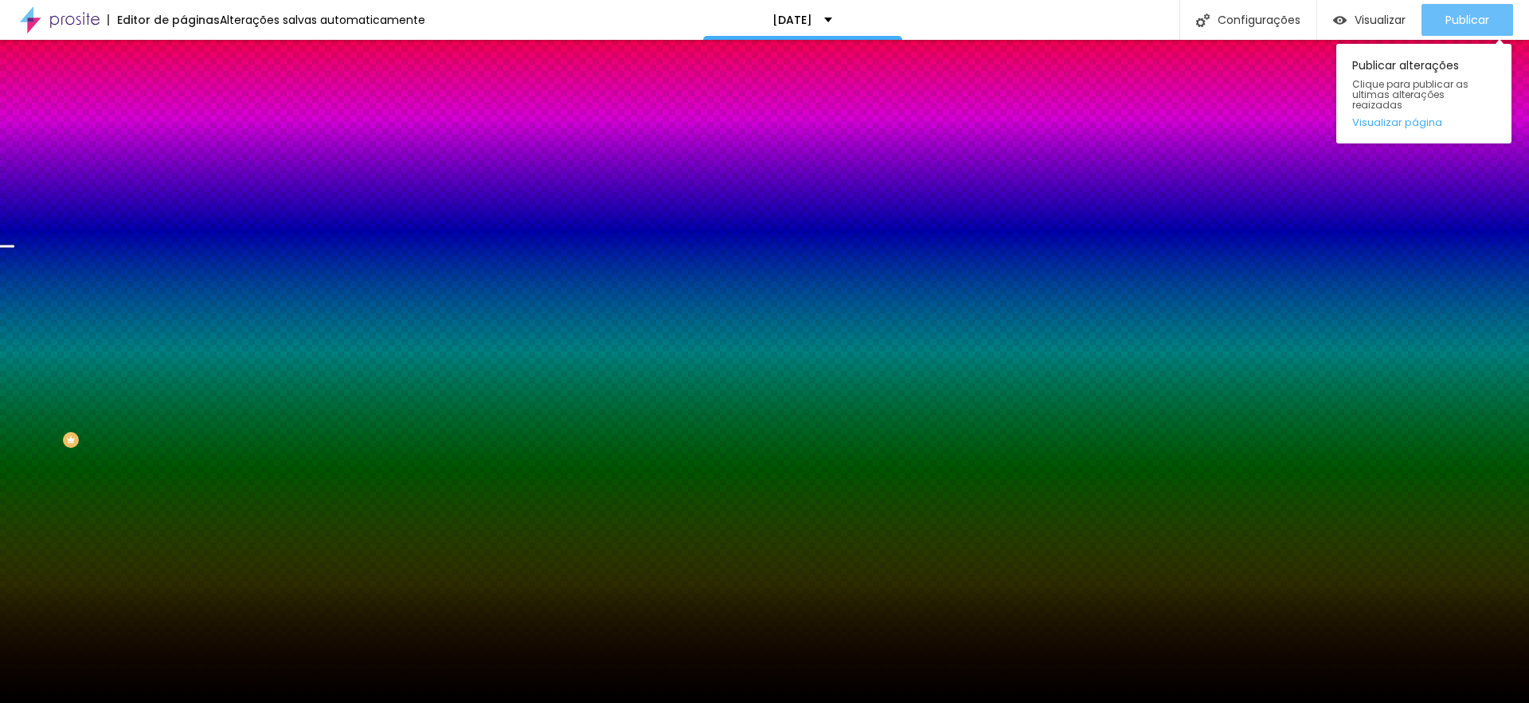
click at [1465, 23] on span "Publicar" at bounding box center [1468, 20] width 44 height 13
